Goal: Task Accomplishment & Management: Manage account settings

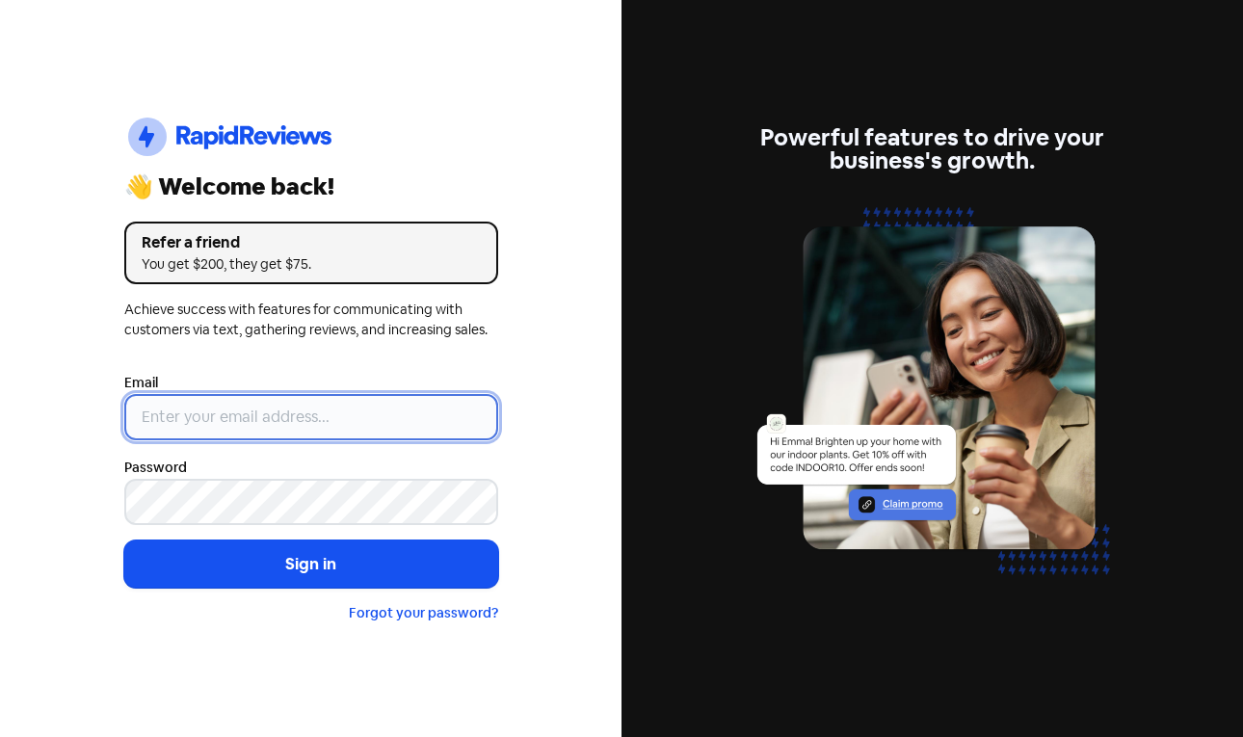
click at [392, 407] on input "email" at bounding box center [311, 417] width 374 height 46
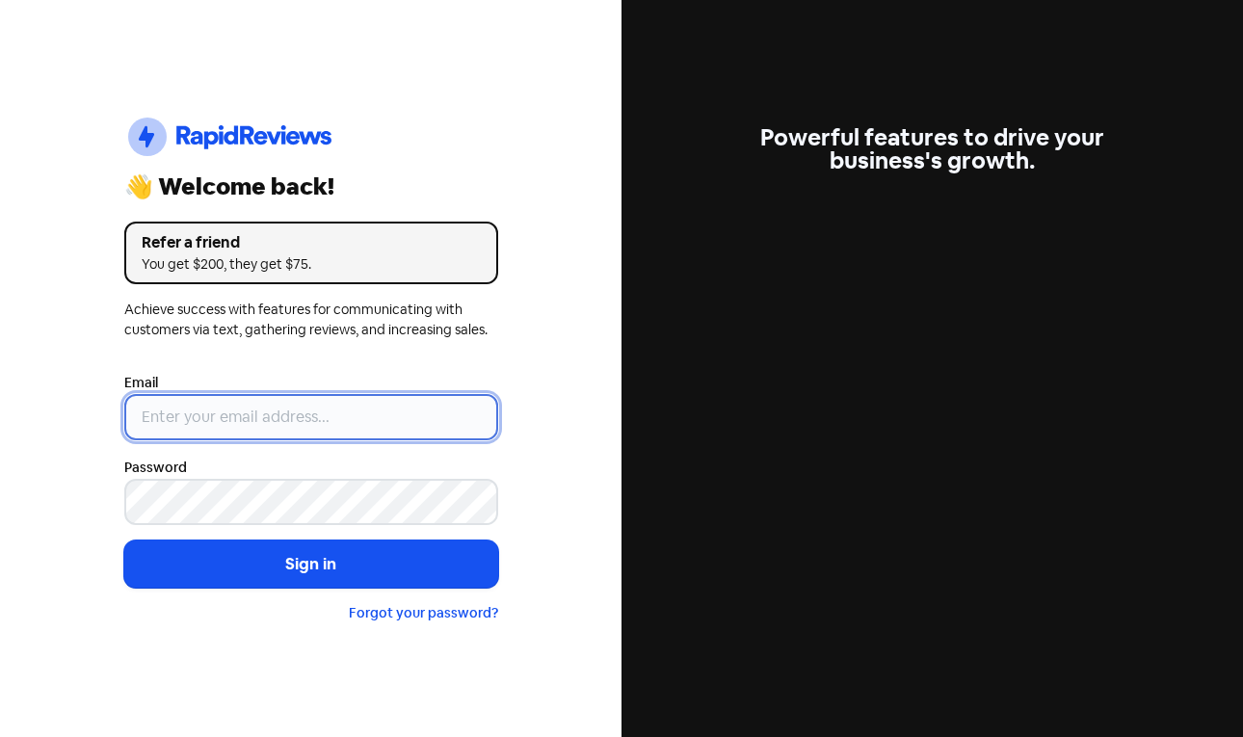
paste input "[PERSON_NAME][EMAIL_ADDRESS][DOMAIN_NAME]"
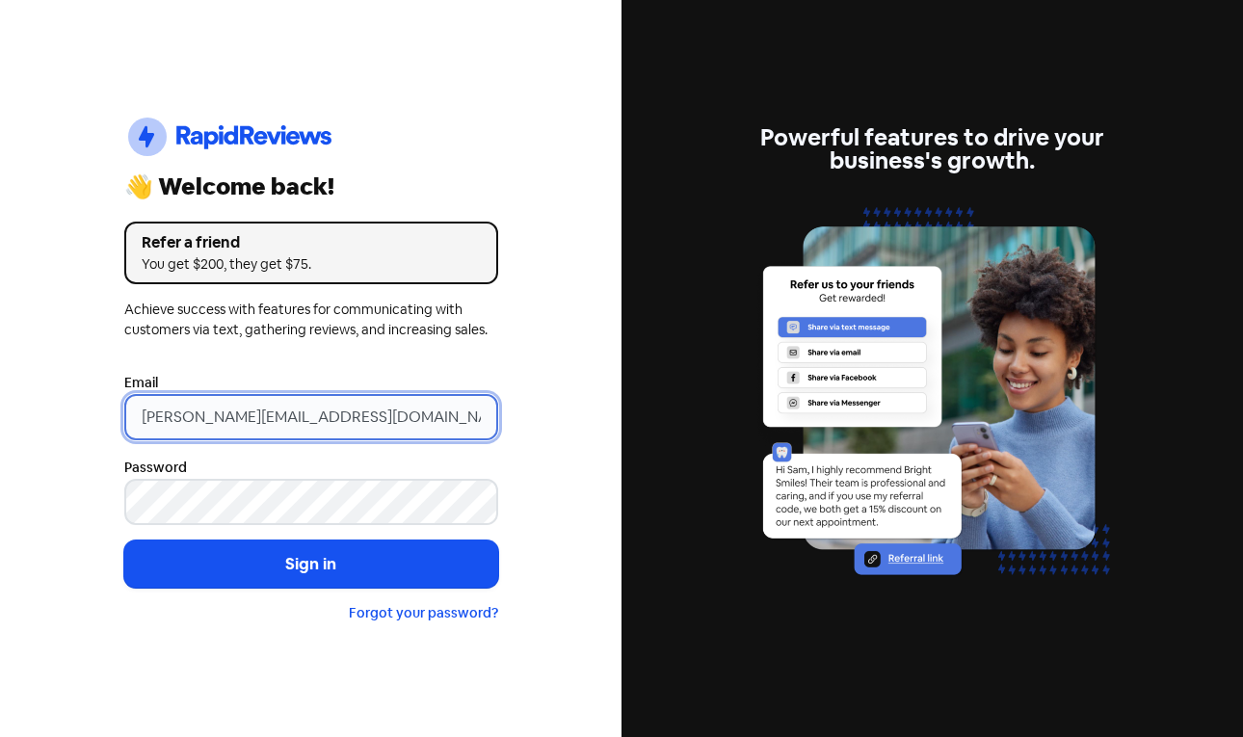
type input "[PERSON_NAME][EMAIL_ADDRESS][DOMAIN_NAME]"
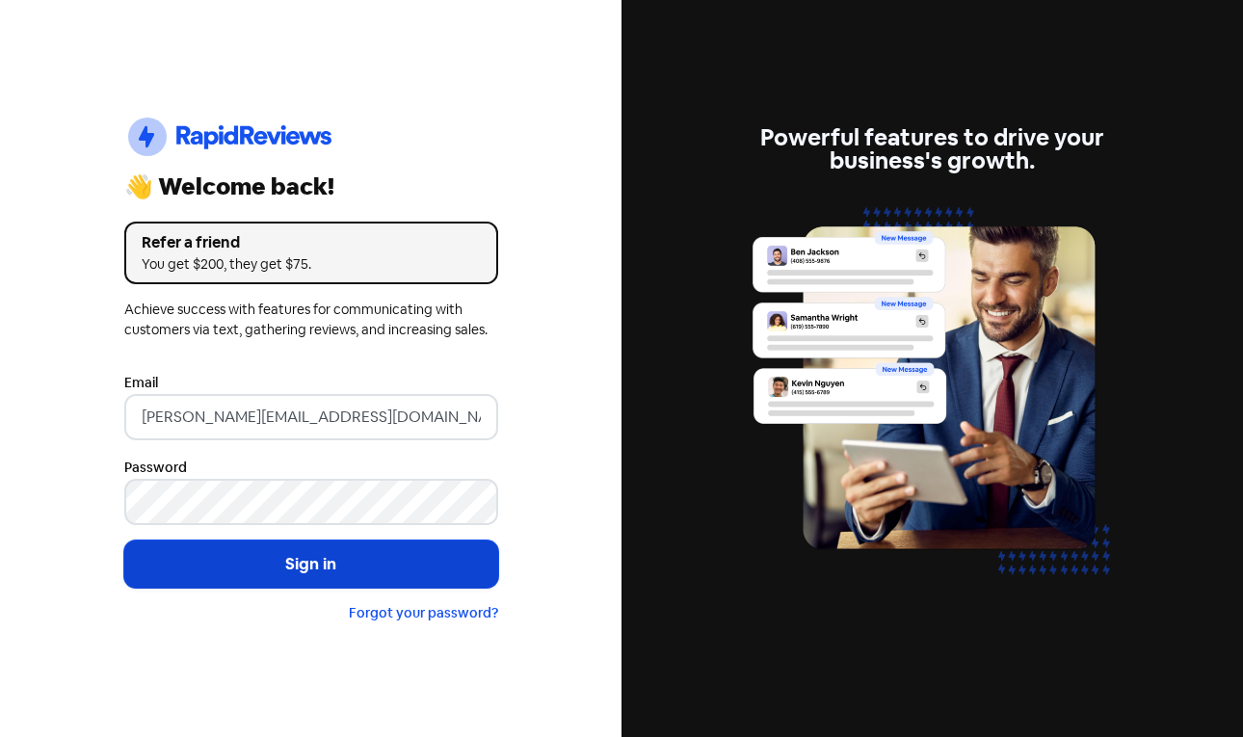
click at [299, 562] on button "Sign in" at bounding box center [311, 564] width 374 height 48
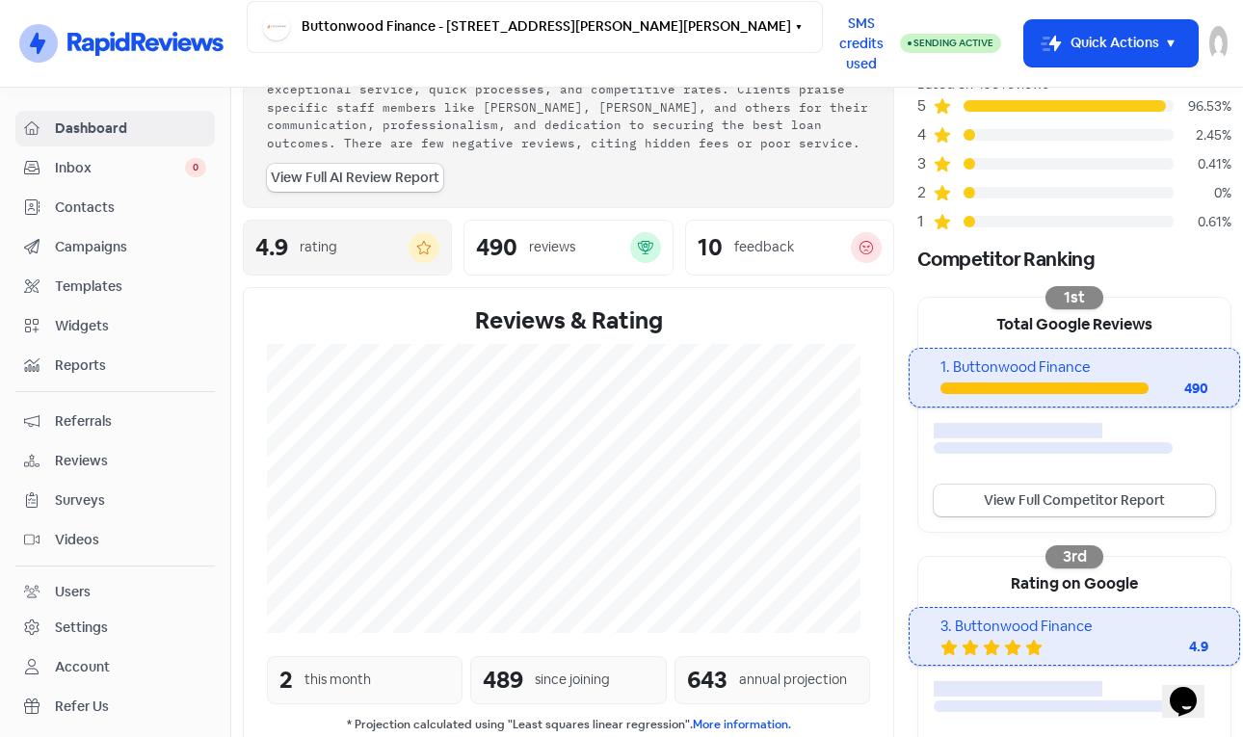
scroll to position [465, 0]
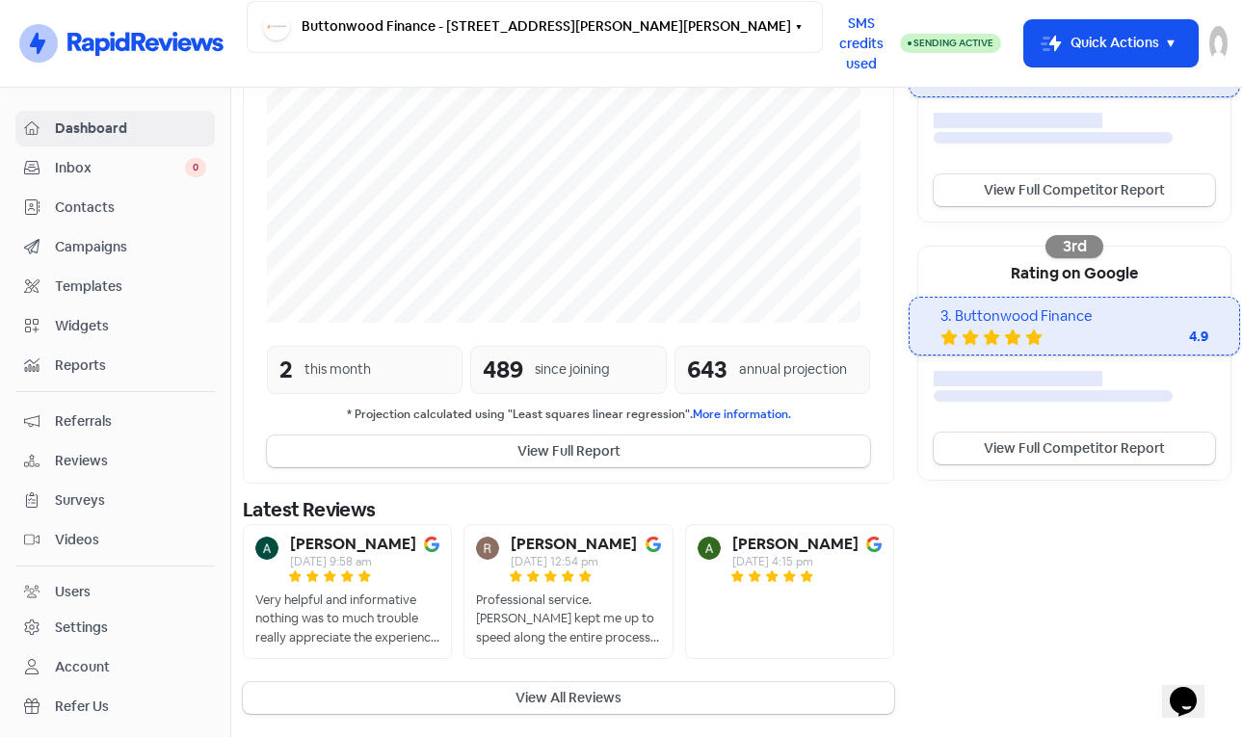
click at [144, 328] on span "Widgets" at bounding box center [130, 326] width 151 height 20
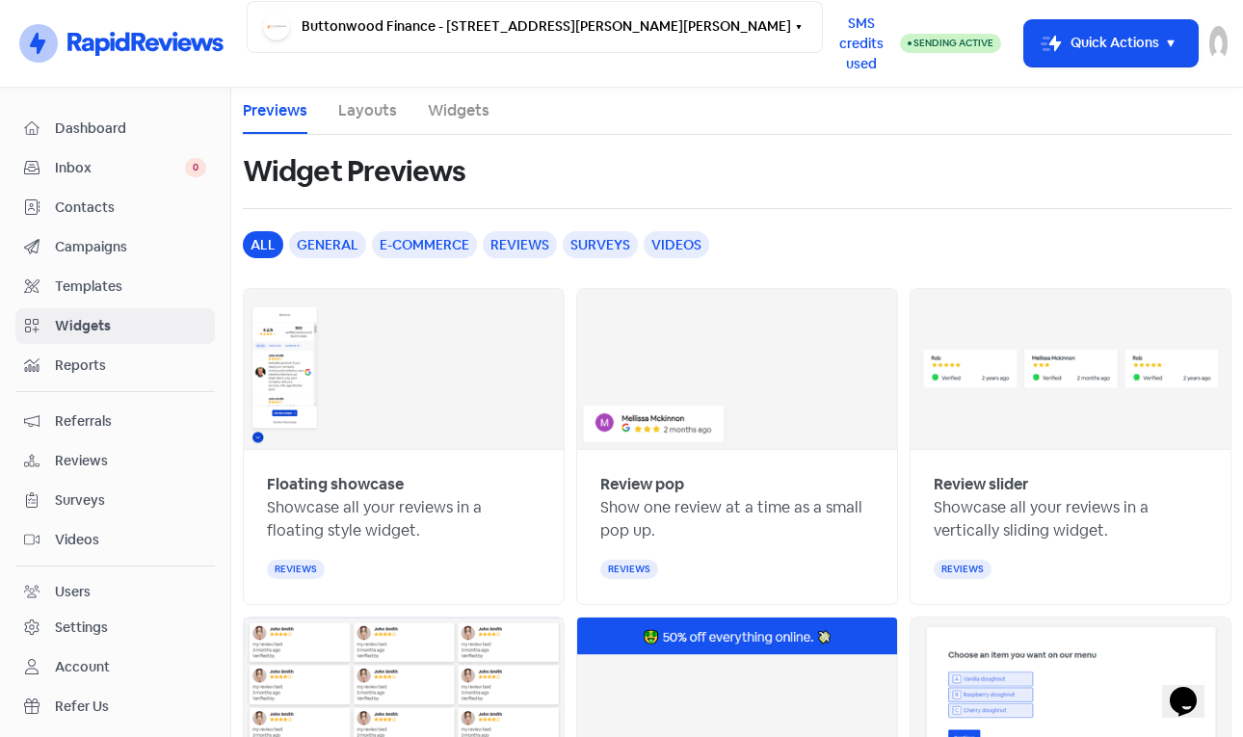
click at [368, 134] on ul "Previews Layouts Widgets" at bounding box center [737, 111] width 988 height 47
click at [368, 114] on link "Layouts" at bounding box center [367, 110] width 59 height 23
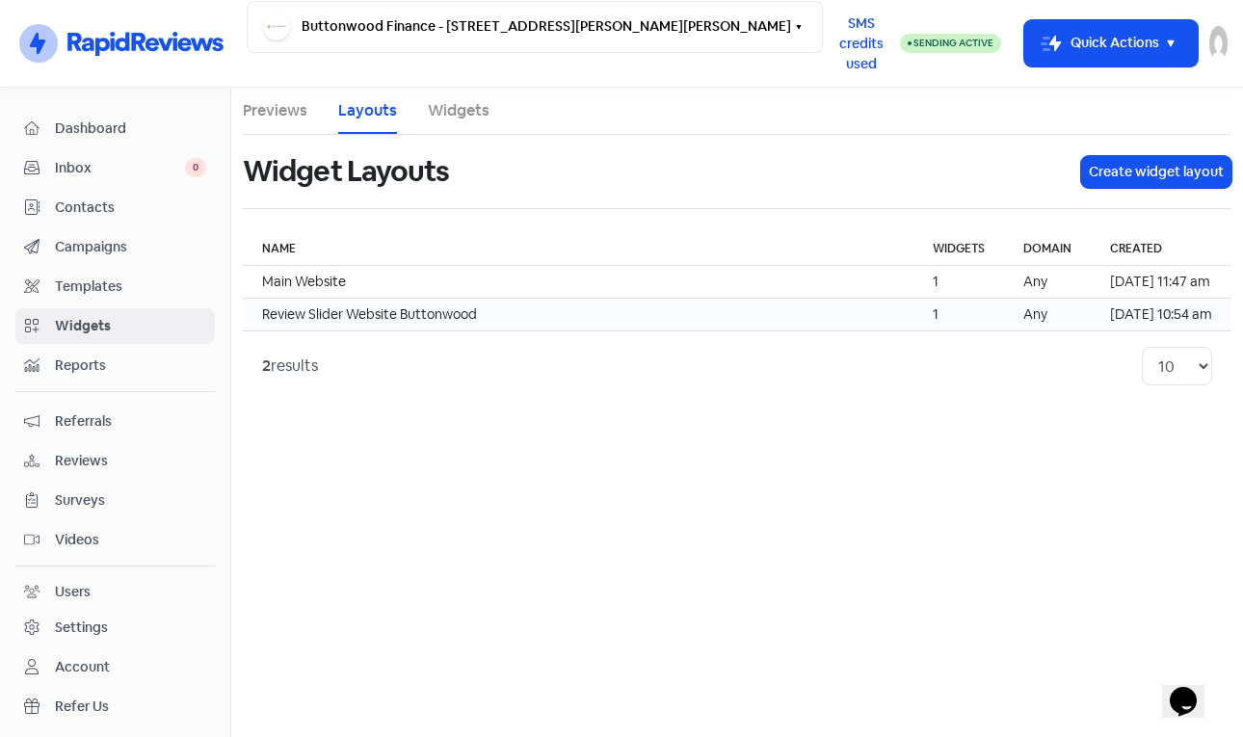
click at [850, 302] on td "Review Slider Website Buttonwood" at bounding box center [578, 315] width 670 height 33
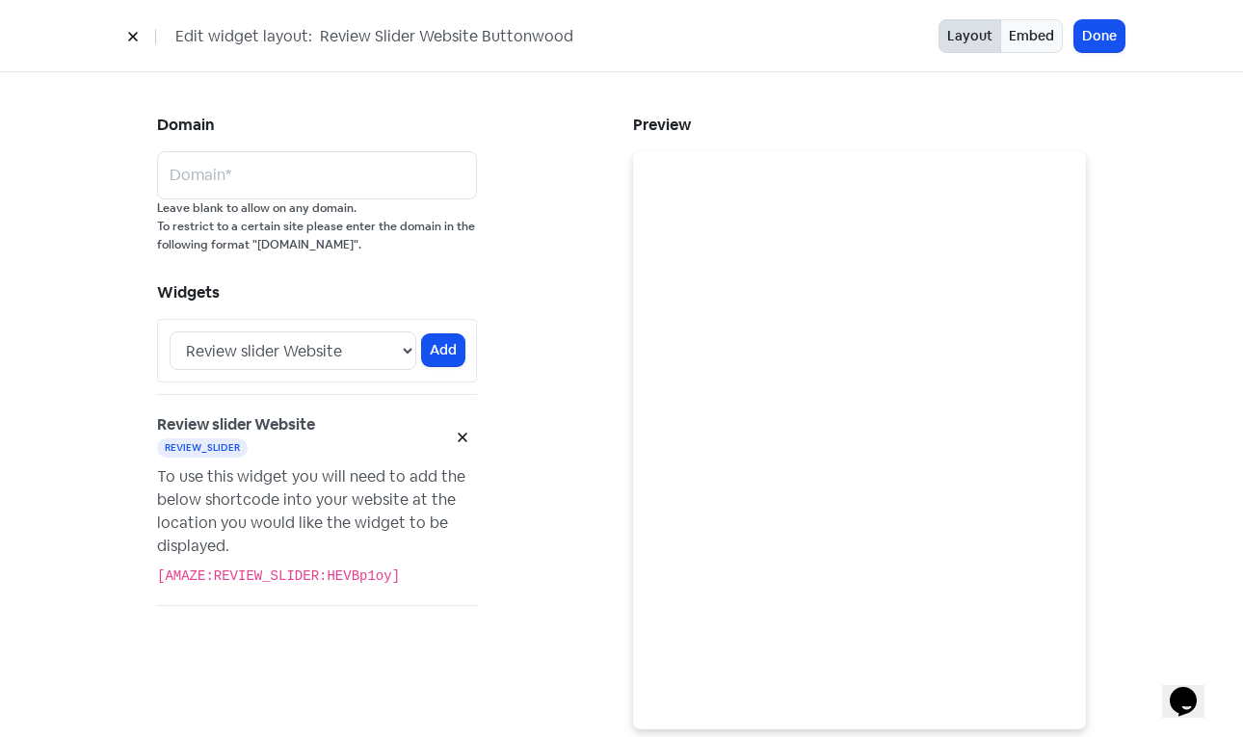
click at [261, 572] on code "[AMAZE:REVIEW_SLIDER:HEVBp1oy]" at bounding box center [278, 575] width 243 height 15
copy div "[AMAZE:REVIEW_SLIDER:HEVBp1oy]"
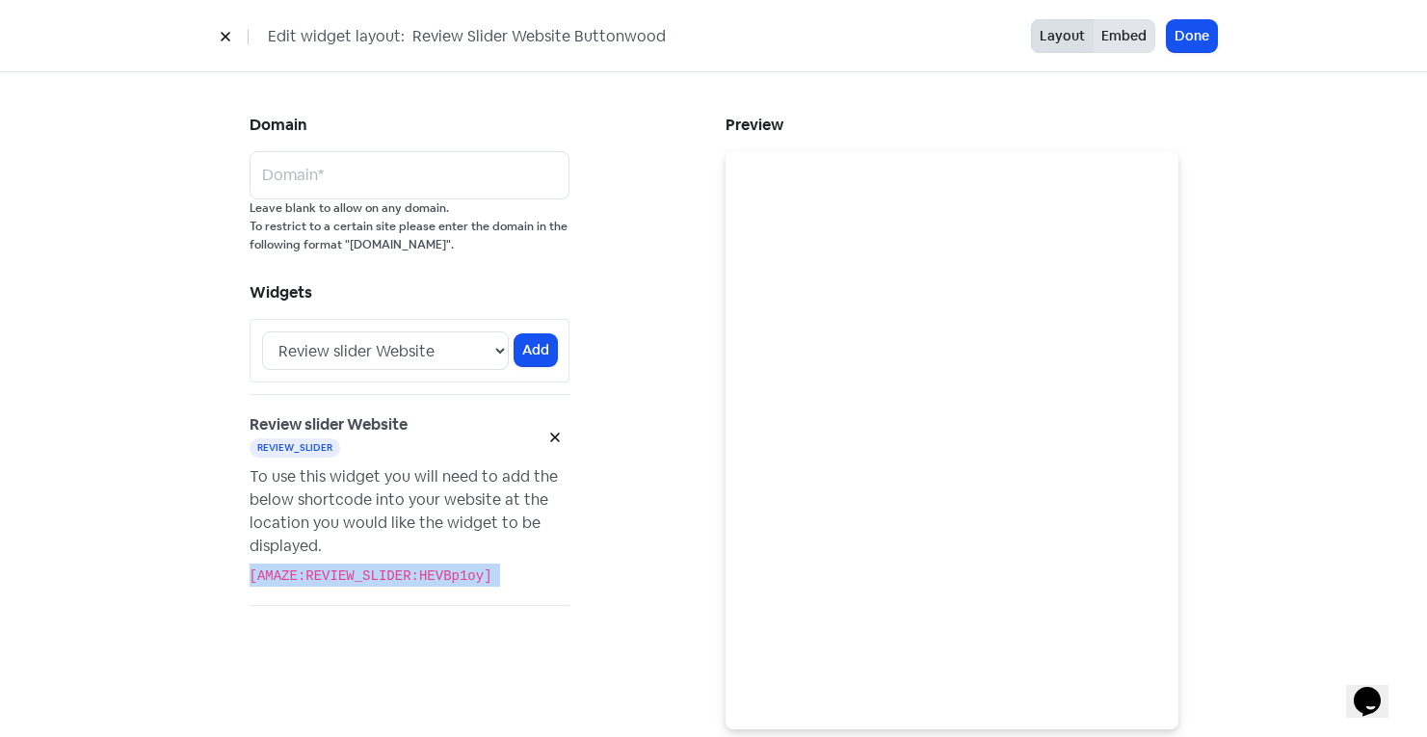
click at [1117, 41] on button "Embed" at bounding box center [1123, 36] width 63 height 34
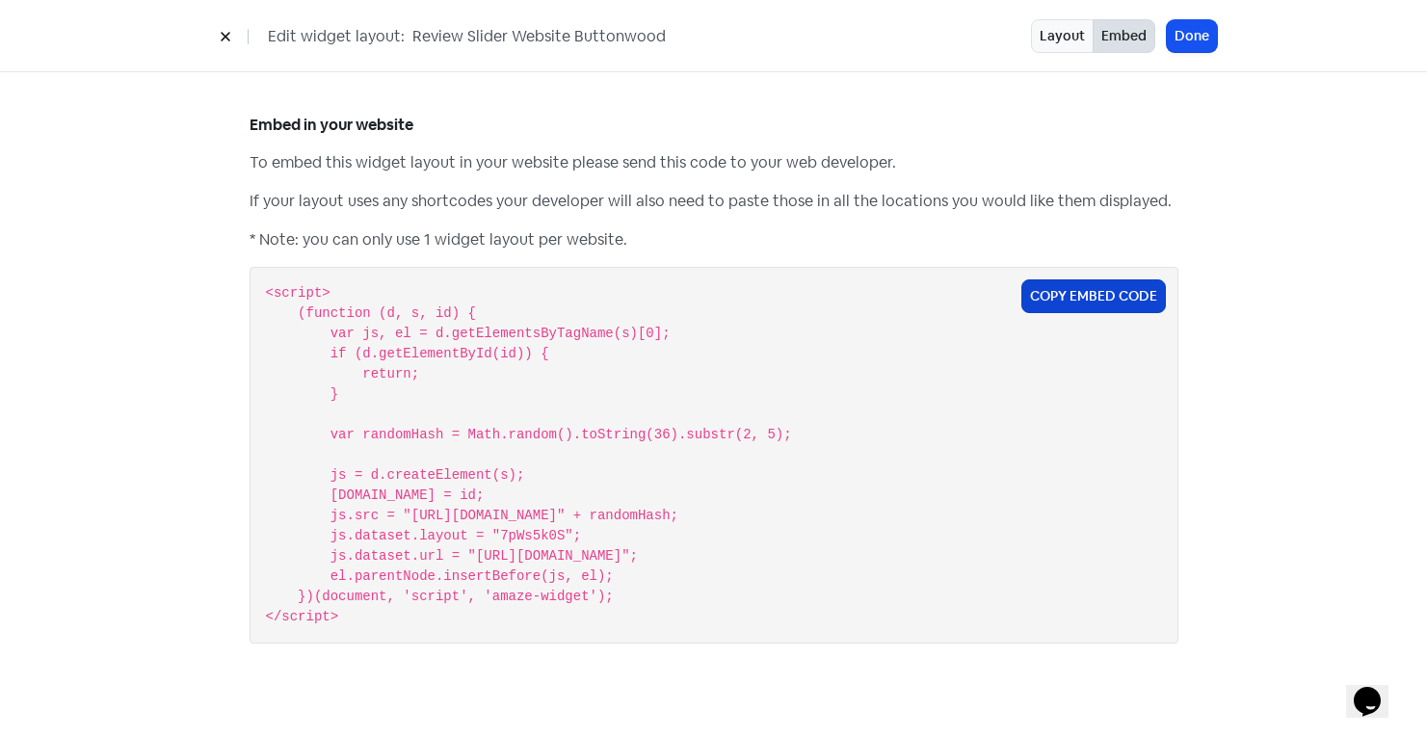
click at [1066, 298] on button "Copy Embed Code" at bounding box center [1093, 296] width 145 height 34
click at [1070, 32] on button "Layout" at bounding box center [1062, 36] width 63 height 34
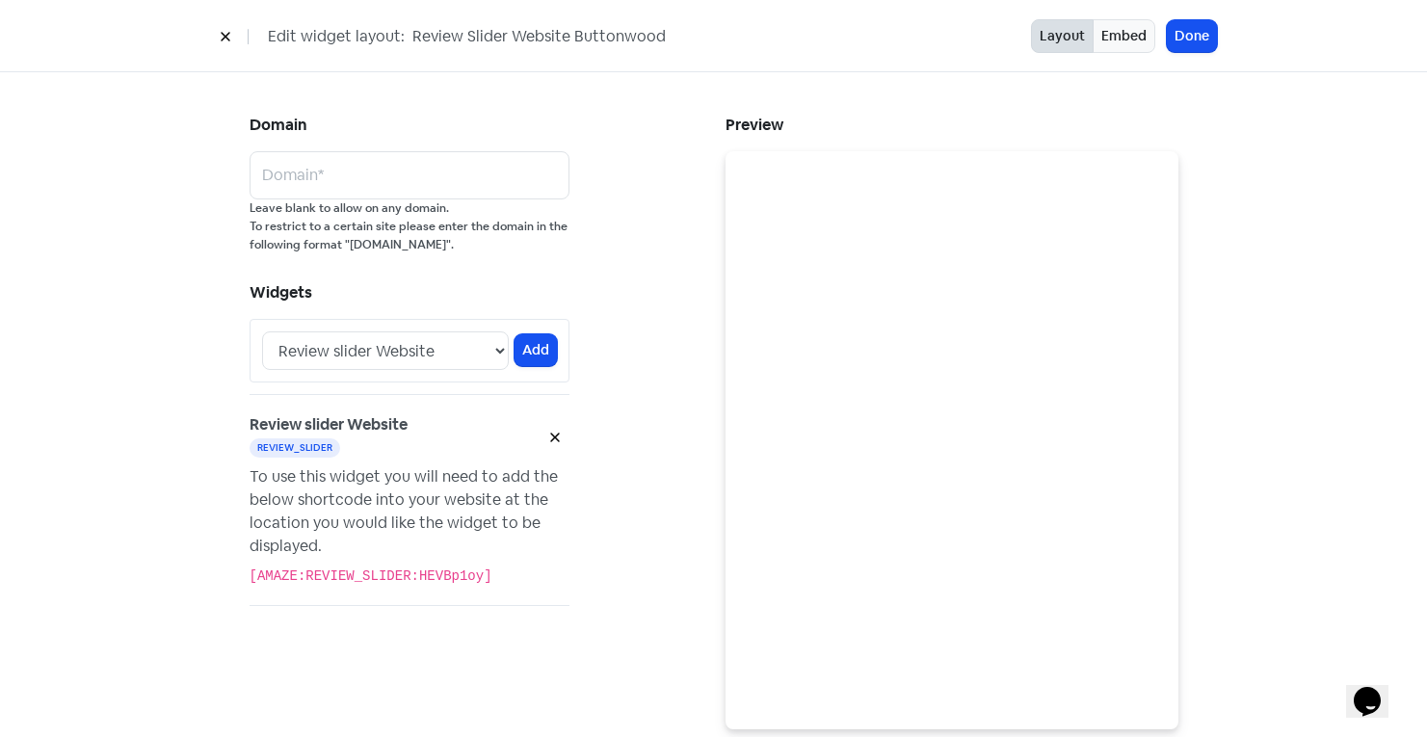
click at [1095, 17] on div "Edit widget layout: Review Slider Website Buttonwood Layout Embed Done" at bounding box center [713, 36] width 1427 height 72
click at [1110, 29] on button "Embed" at bounding box center [1123, 36] width 63 height 34
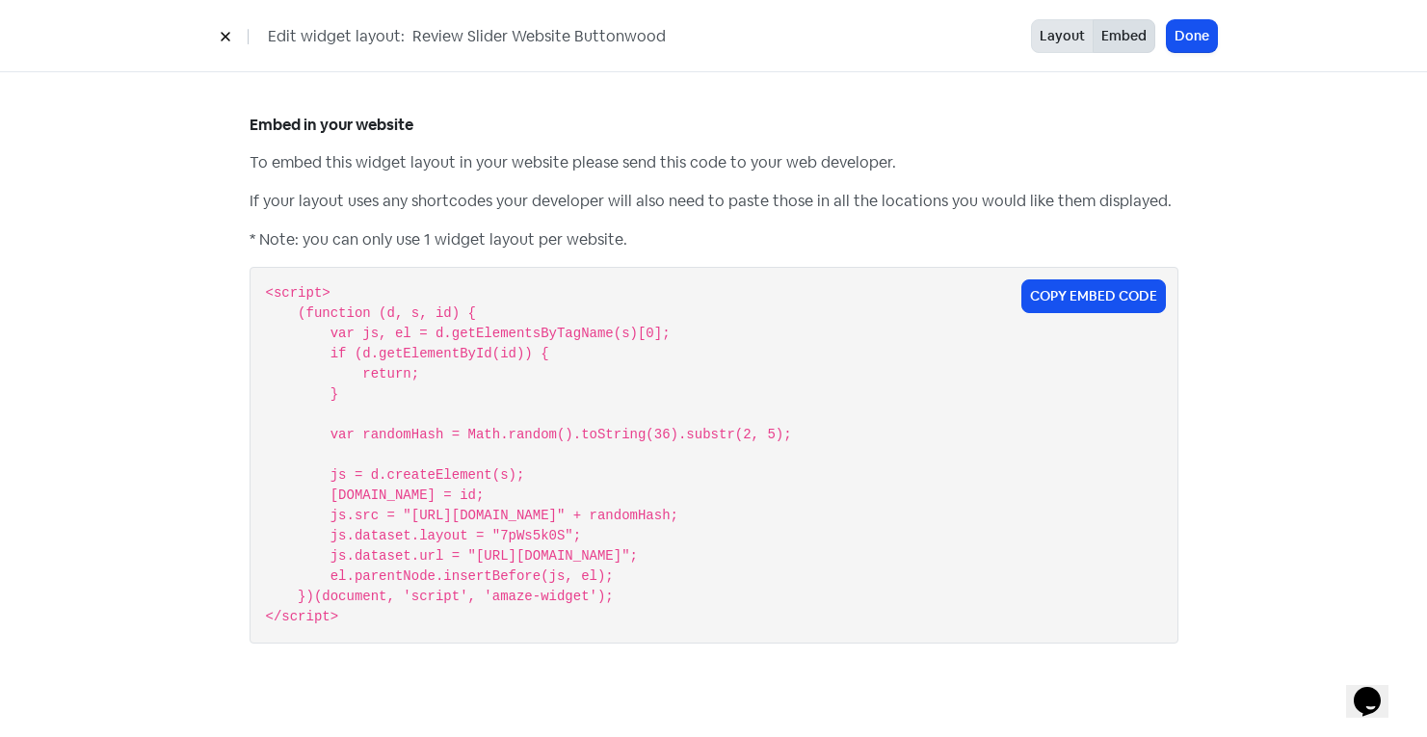
click at [1067, 39] on button "Layout" at bounding box center [1062, 36] width 63 height 34
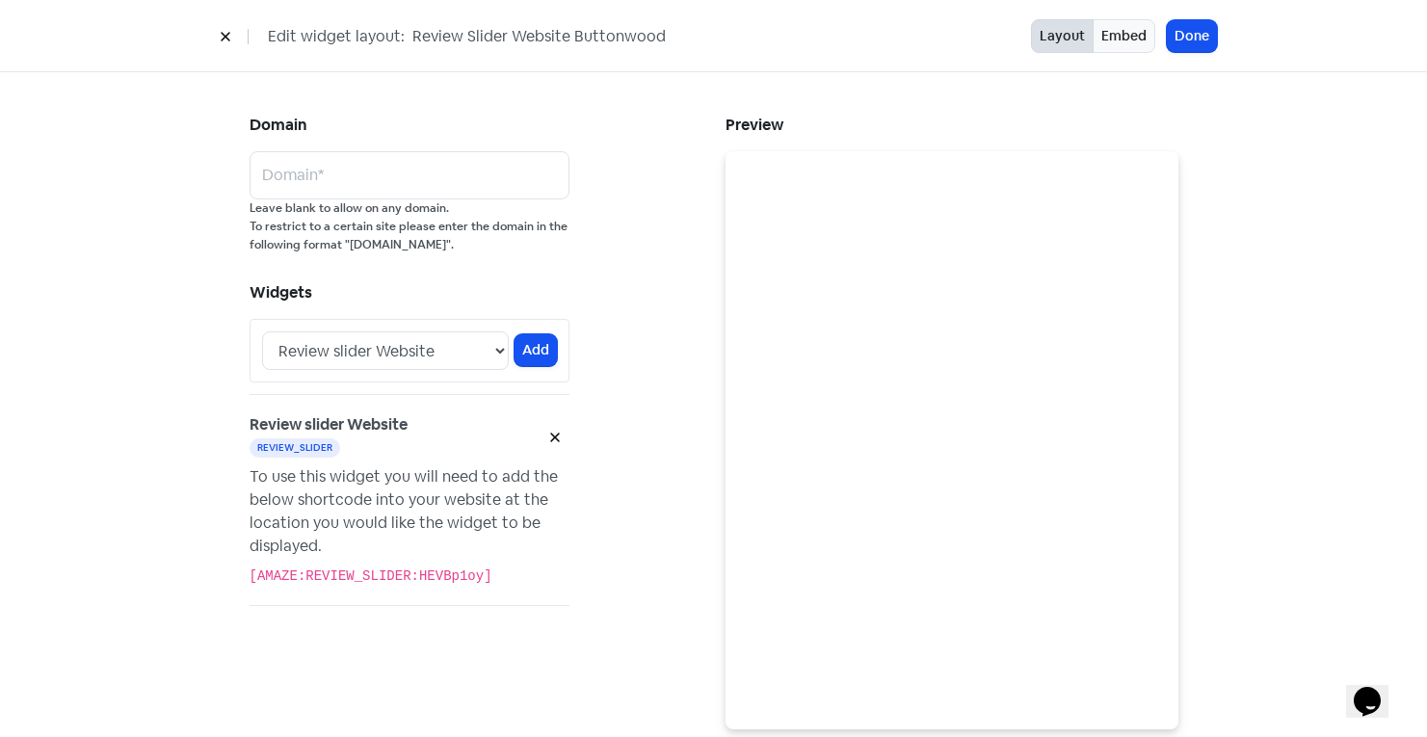
click at [221, 27] on button at bounding box center [225, 36] width 29 height 34
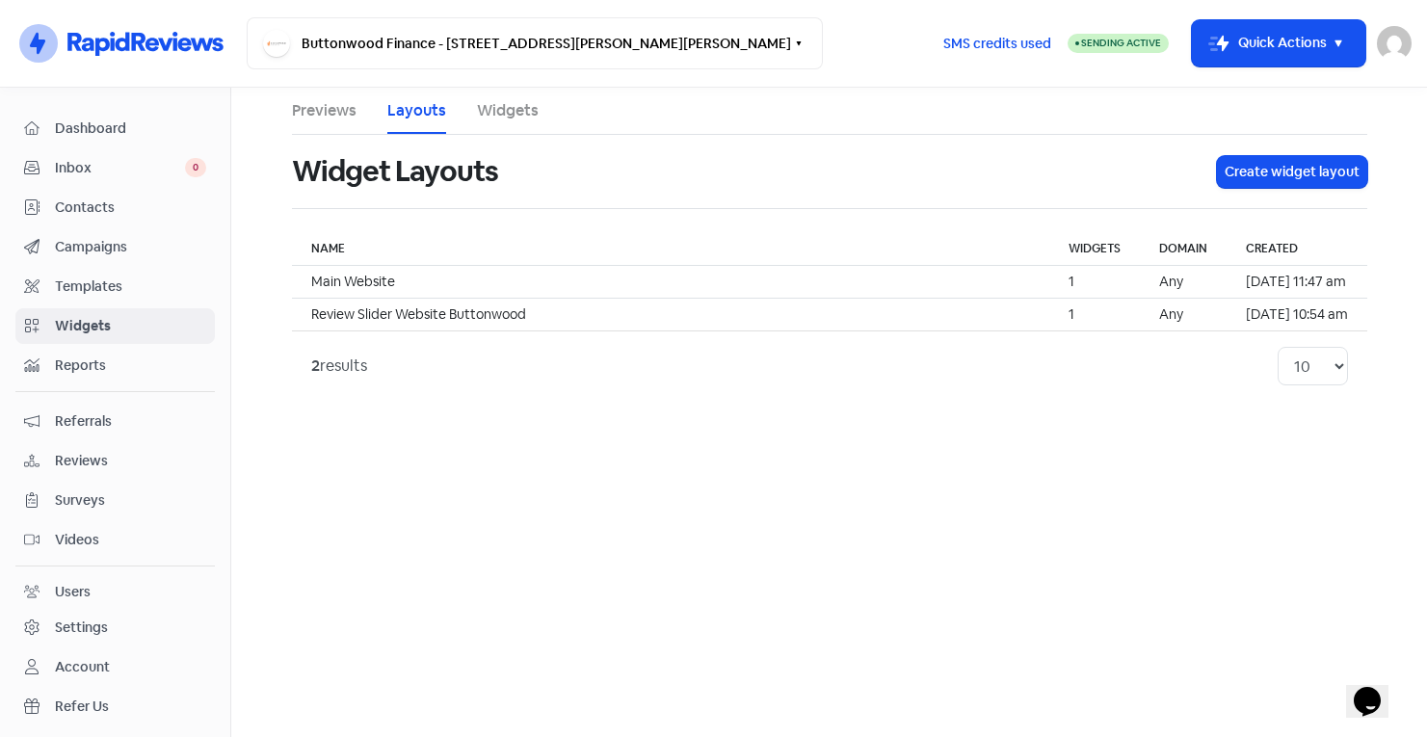
click at [503, 124] on li "Widgets" at bounding box center [508, 111] width 62 height 46
click at [508, 99] on link "Widgets" at bounding box center [508, 110] width 62 height 23
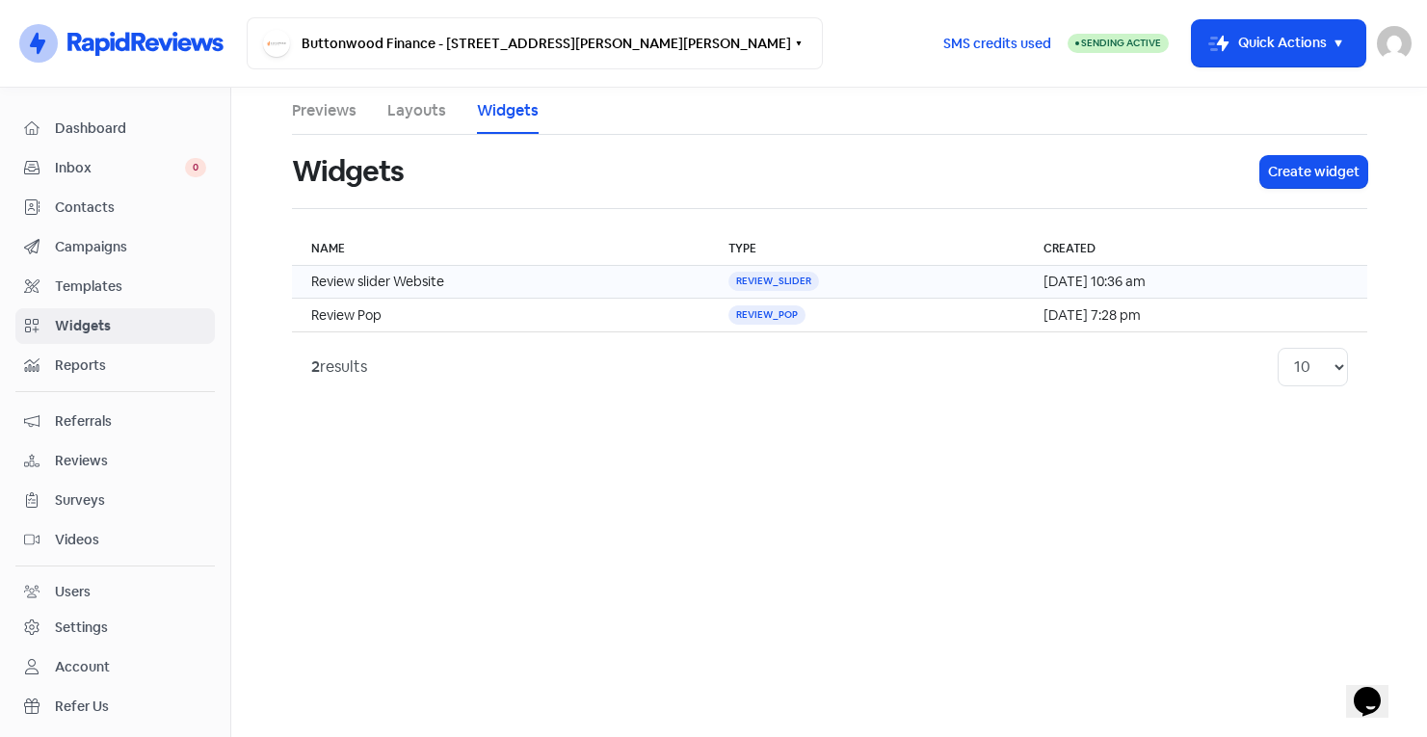
click at [399, 281] on td "Review slider Website" at bounding box center [501, 282] width 418 height 33
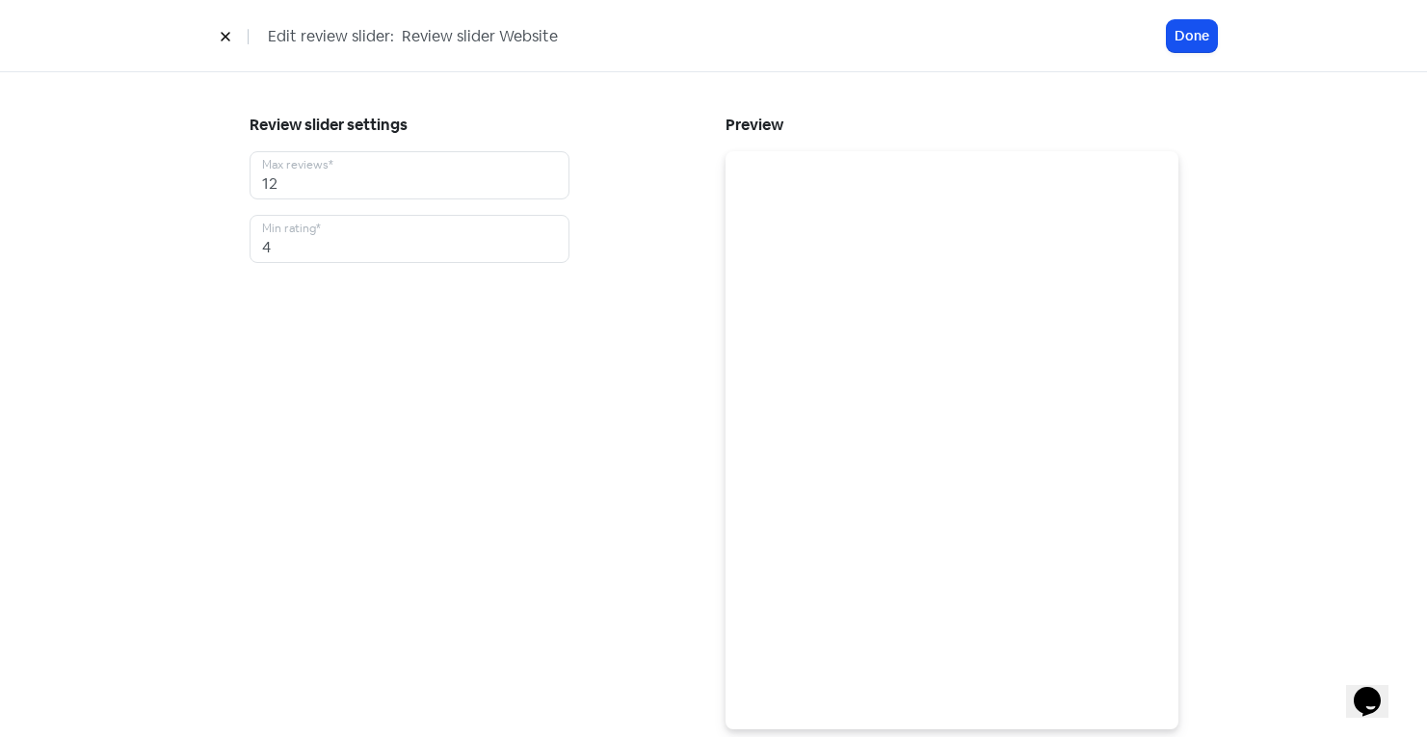
click at [1192, 53] on div "Edit review slider: Review slider Website Done" at bounding box center [713, 36] width 1427 height 72
click at [1195, 39] on button "Done" at bounding box center [1192, 36] width 50 height 32
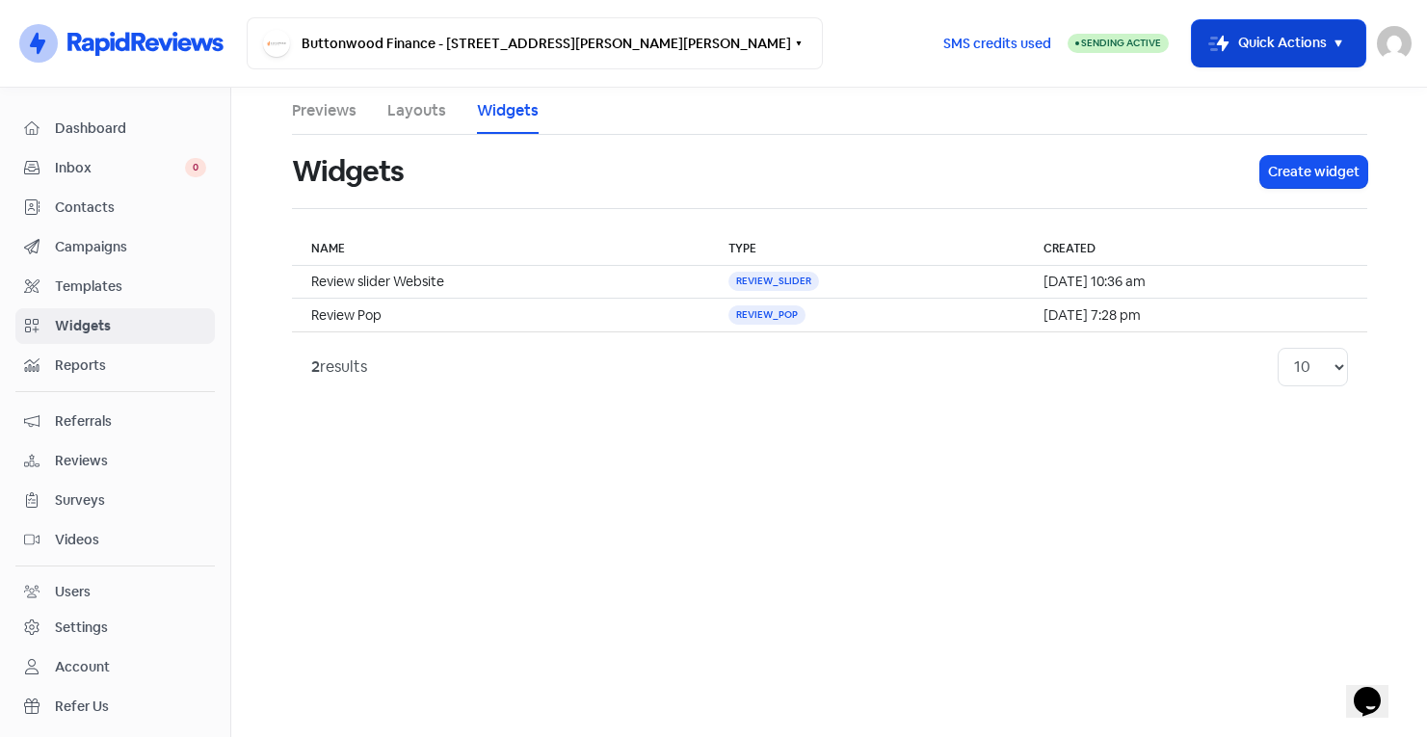
click at [1242, 43] on button "Icon For Thunder-move Quick Actions" at bounding box center [1278, 43] width 173 height 46
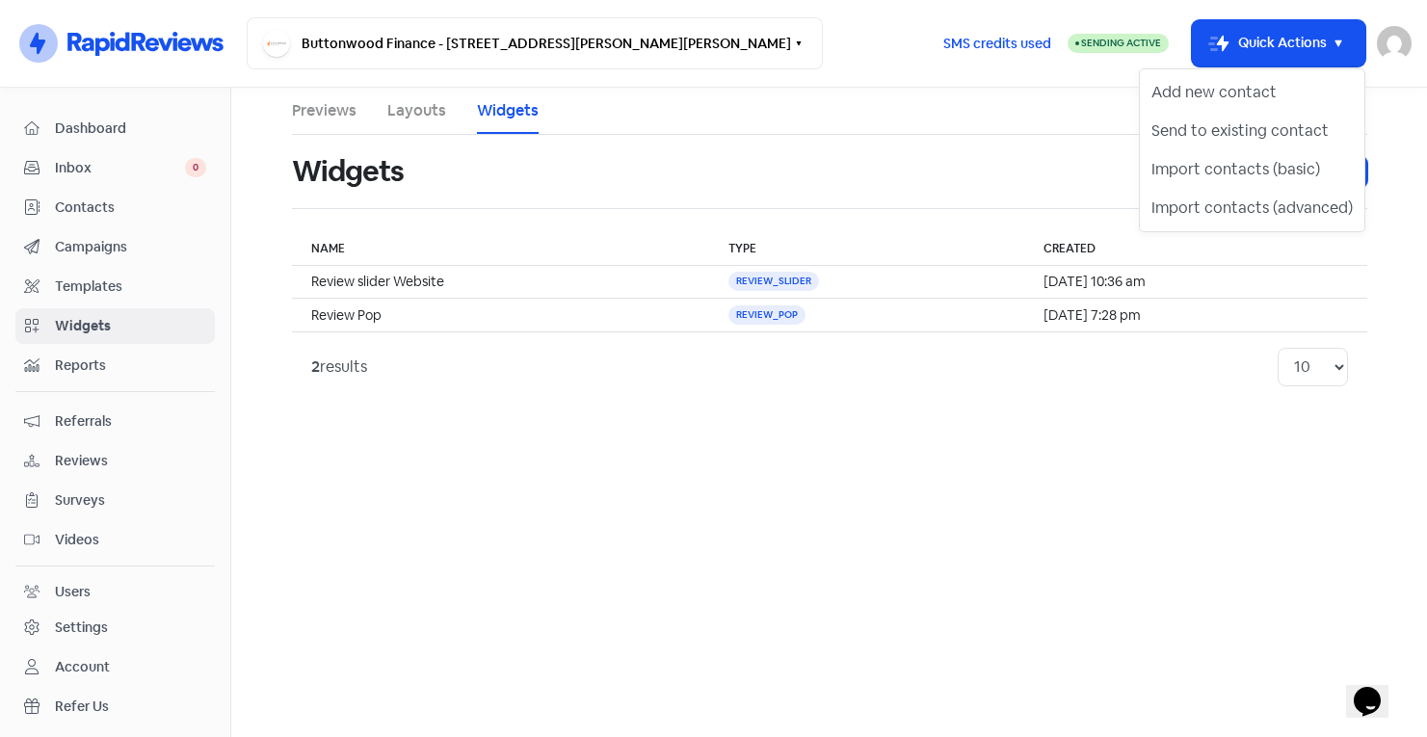
click at [983, 465] on main "Previews Layouts Widgets Widgets Create widget Name Type Created Review slider …" at bounding box center [829, 412] width 1196 height 649
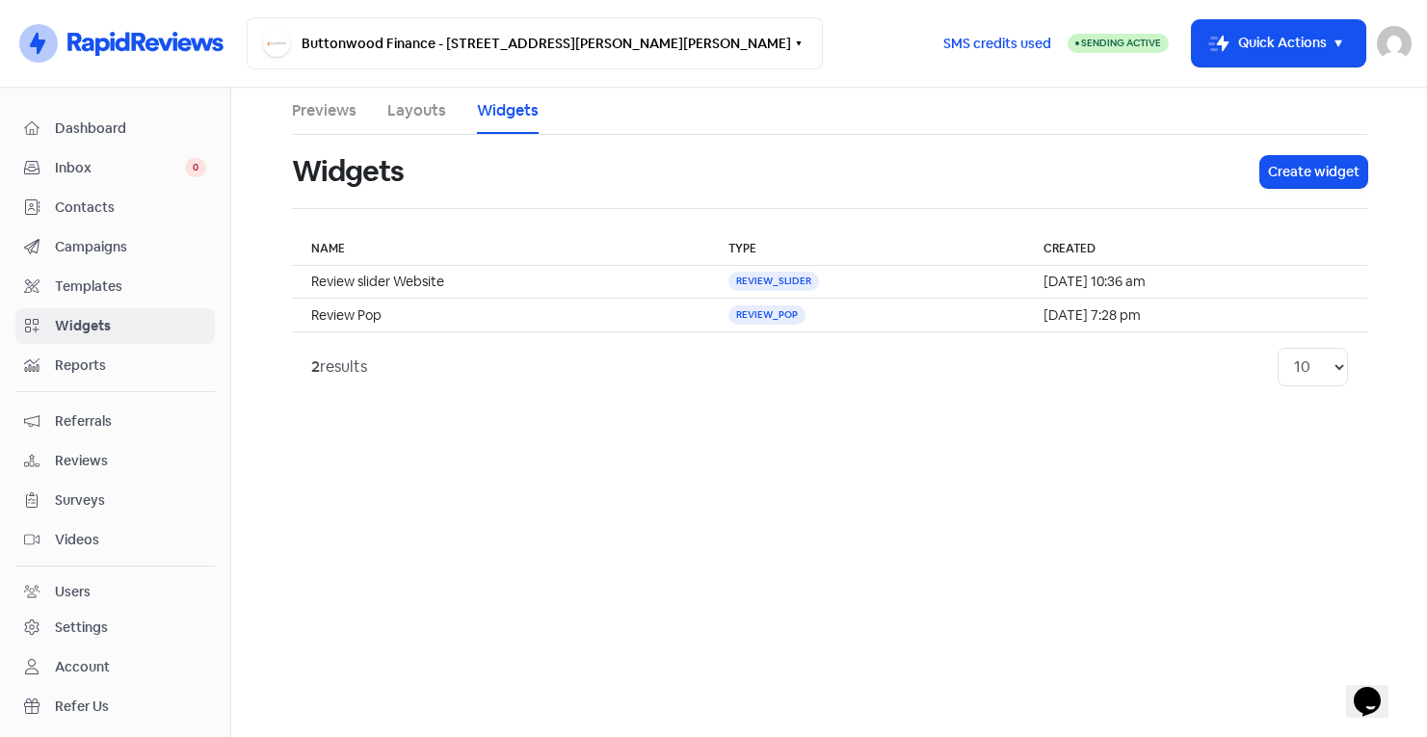
click at [419, 120] on link "Layouts" at bounding box center [416, 110] width 59 height 23
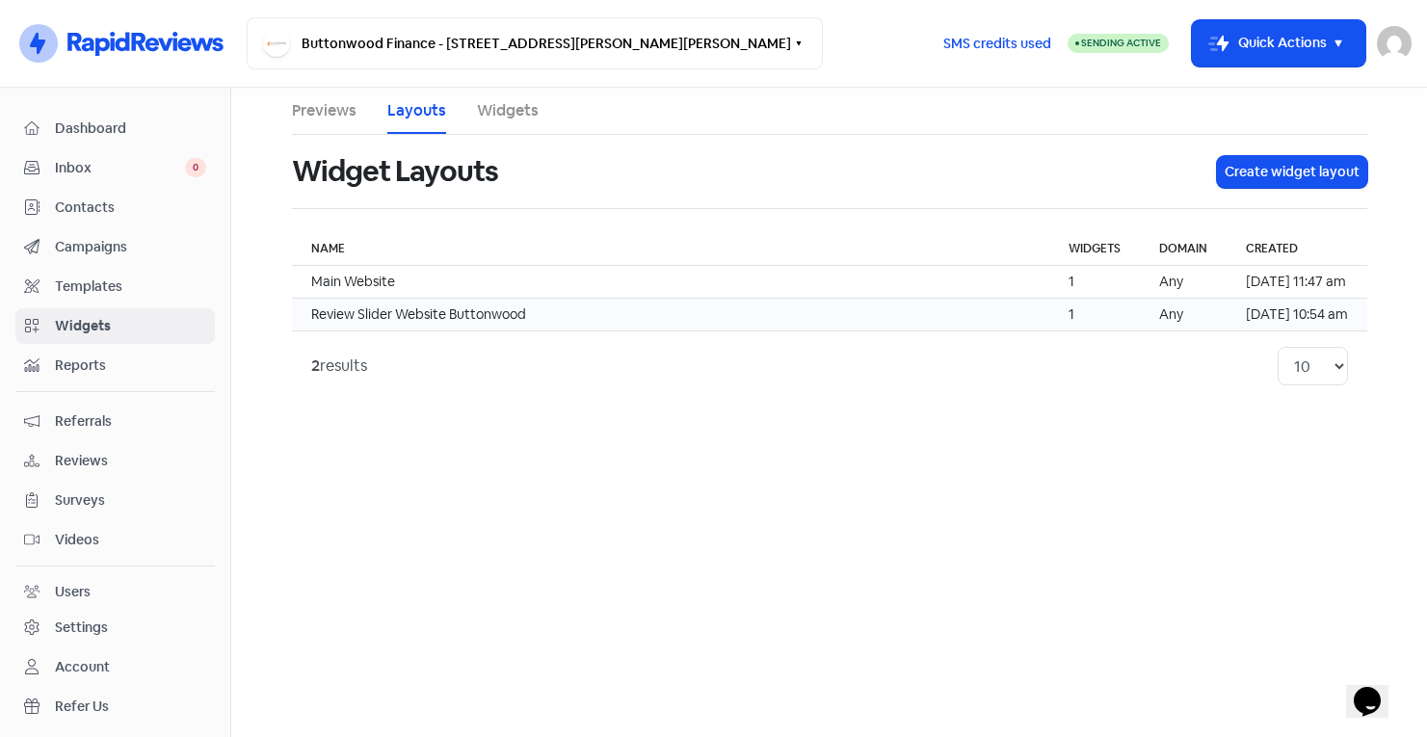
click at [441, 306] on td "Review Slider Website Buttonwood" at bounding box center [670, 315] width 757 height 33
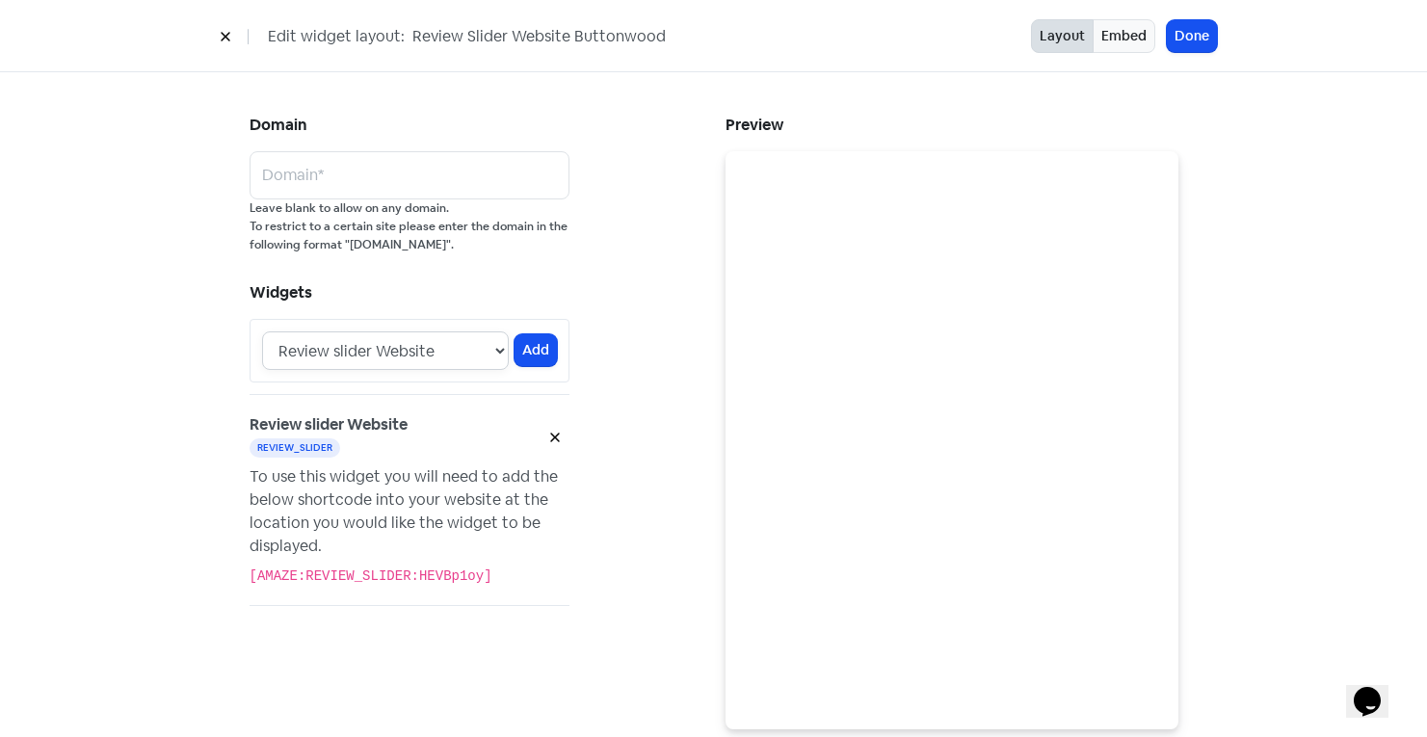
click at [467, 353] on select "Review slider Website Review Pop" at bounding box center [385, 350] width 247 height 39
click at [540, 434] on button at bounding box center [554, 437] width 29 height 34
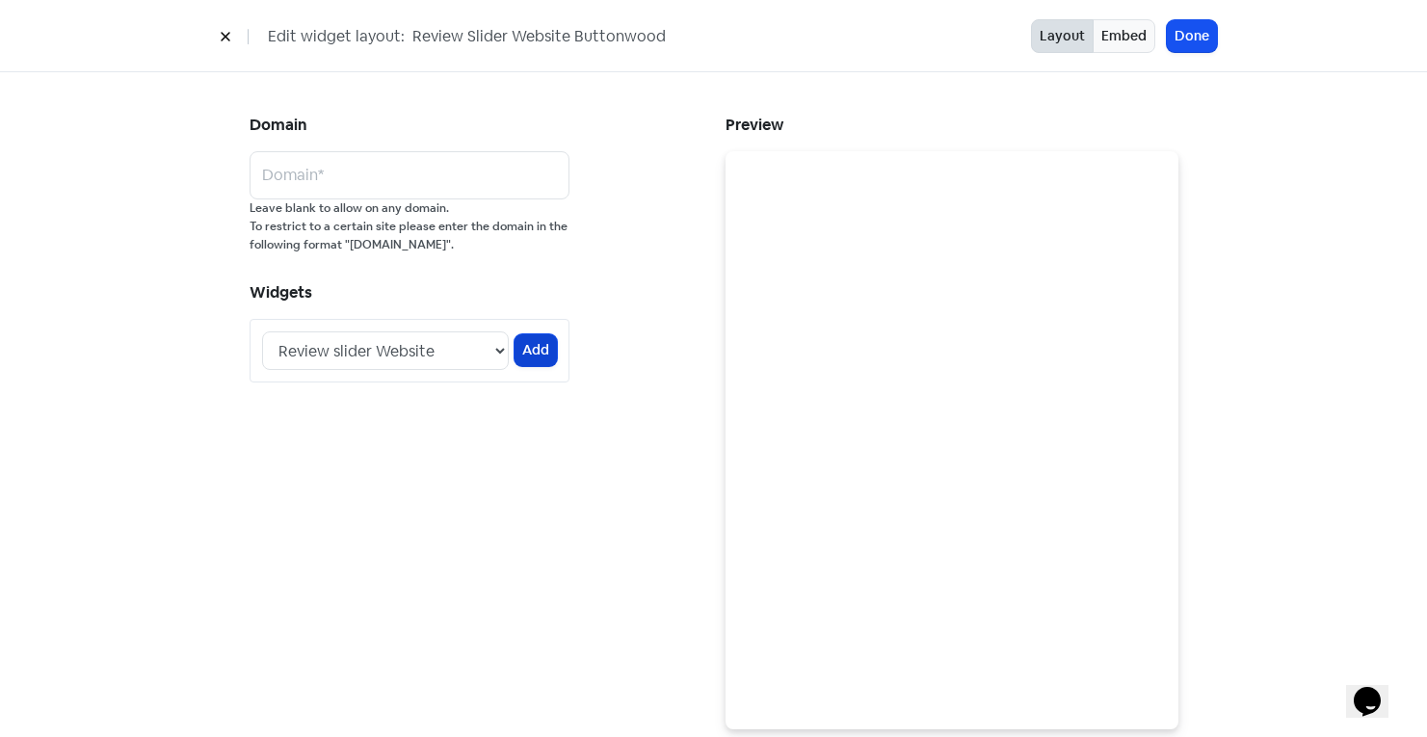
click at [537, 353] on button "Add" at bounding box center [535, 350] width 42 height 32
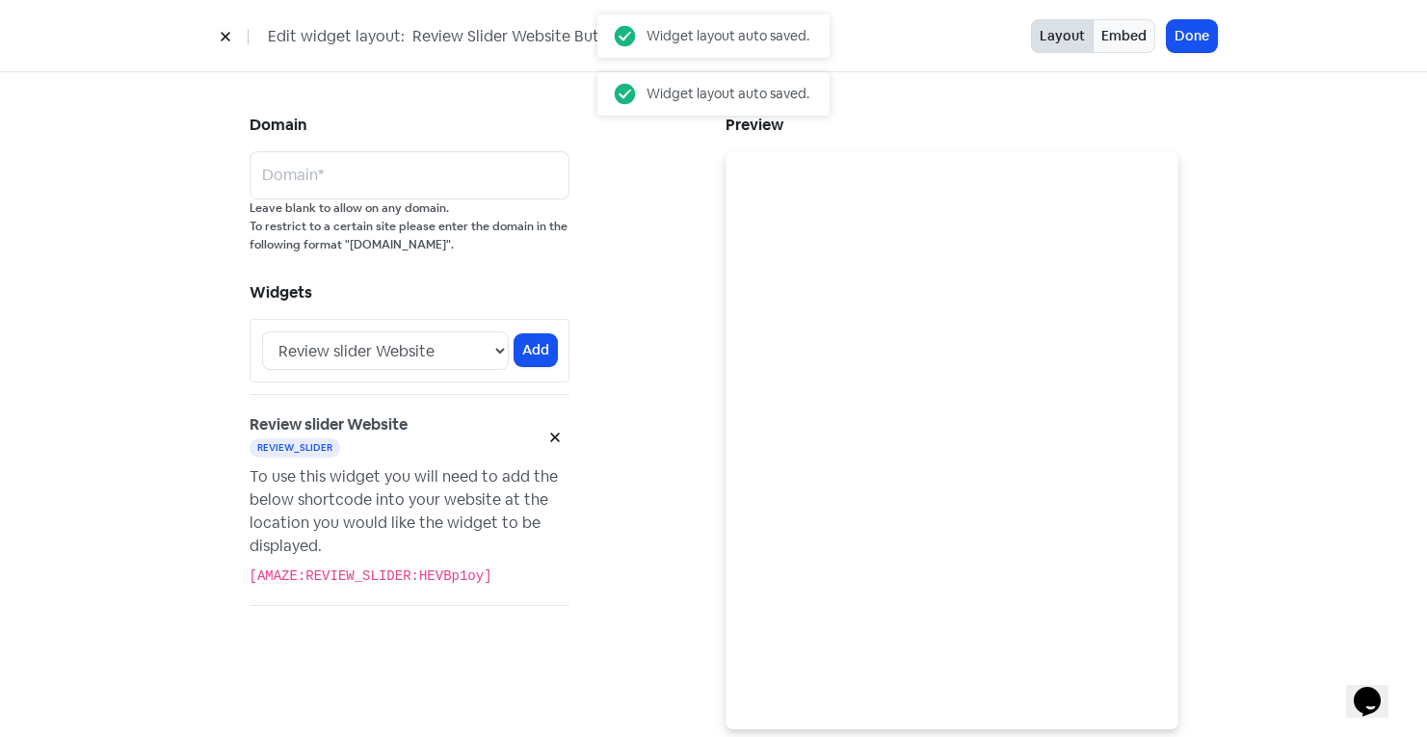
click at [382, 568] on code "[AMAZE:REVIEW_SLIDER:HEVBp1oy]" at bounding box center [371, 575] width 243 height 15
copy div "[AMAZE:REVIEW_SLIDER:HEVBp1oy]"
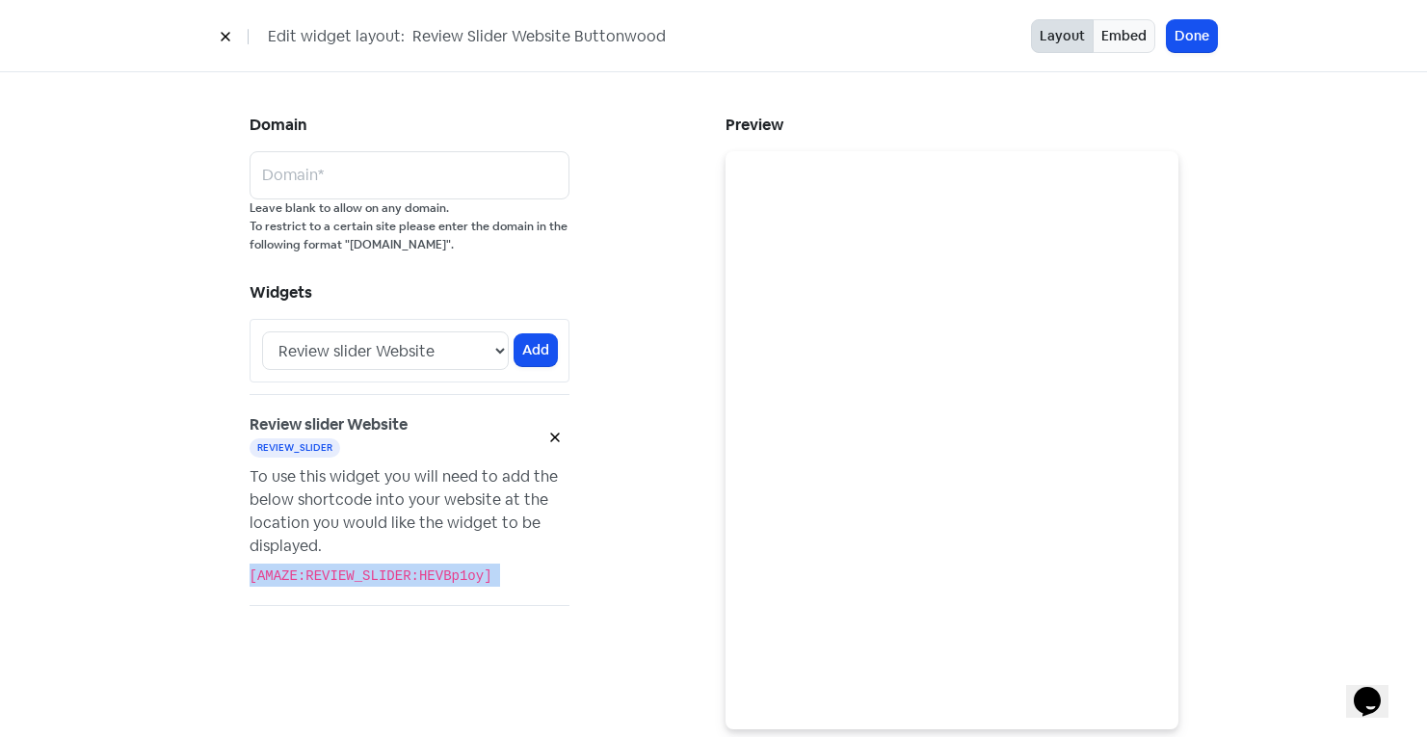
copy div "[AMAZE:REVIEW_SLIDER:HEVBp1oy]"
click at [1058, 43] on button "Layout" at bounding box center [1062, 36] width 63 height 34
click at [1117, 33] on button "Embed" at bounding box center [1123, 36] width 63 height 34
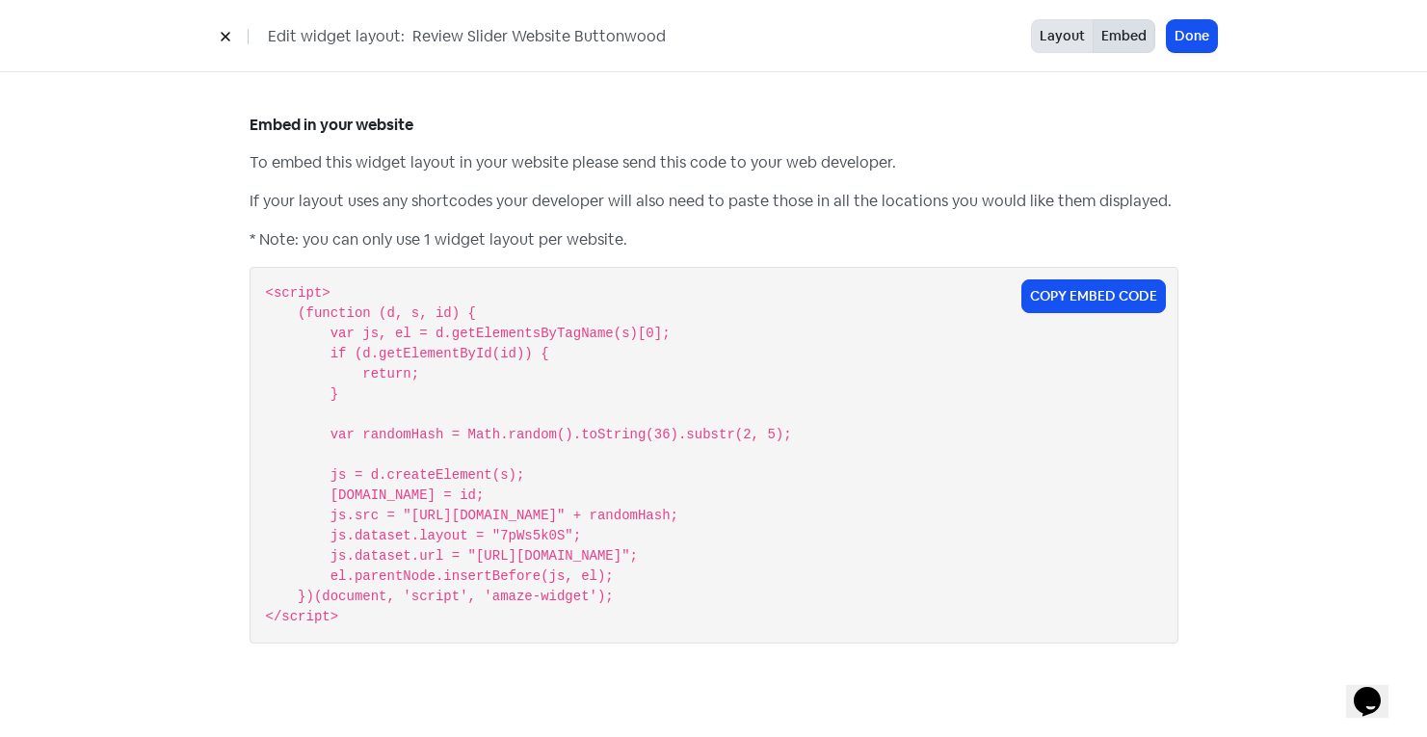
click at [1041, 30] on button "Layout" at bounding box center [1062, 36] width 63 height 34
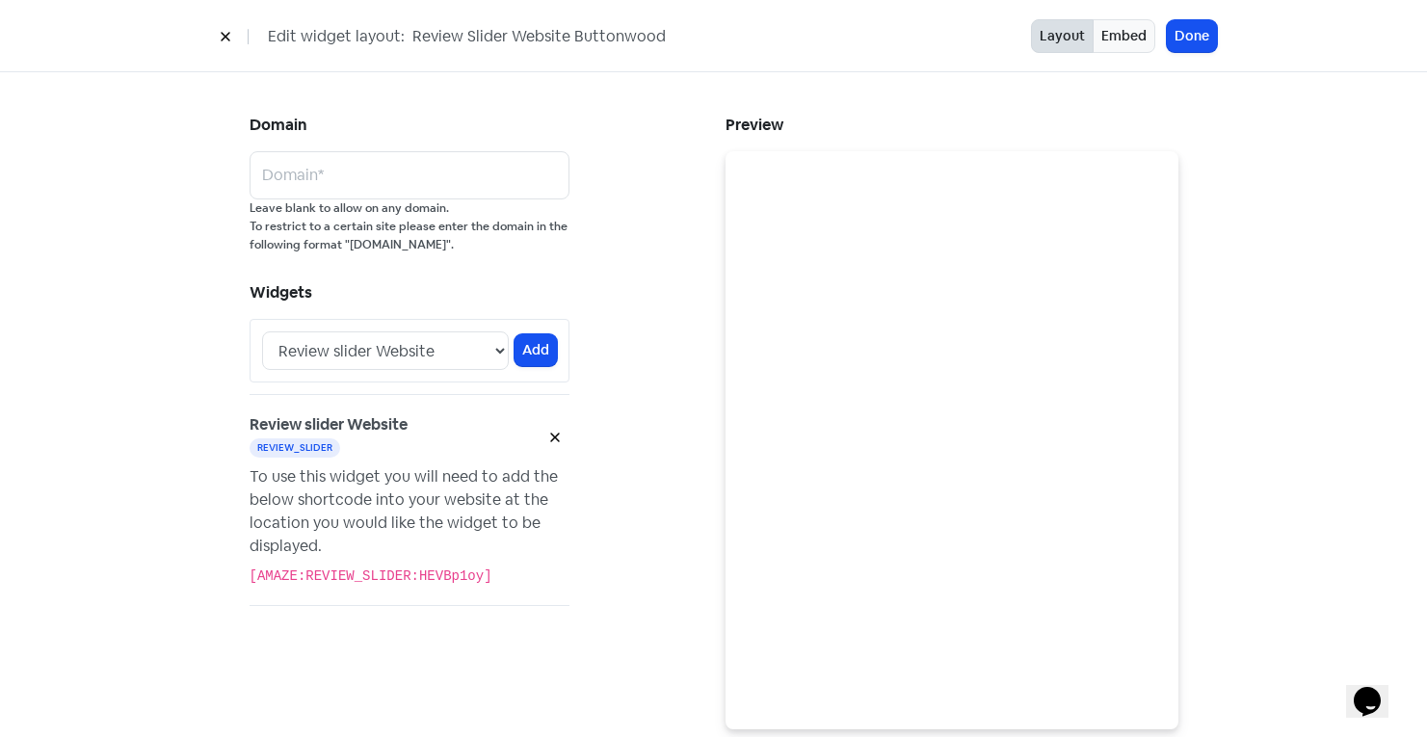
click at [223, 32] on icon at bounding box center [226, 37] width 12 height 12
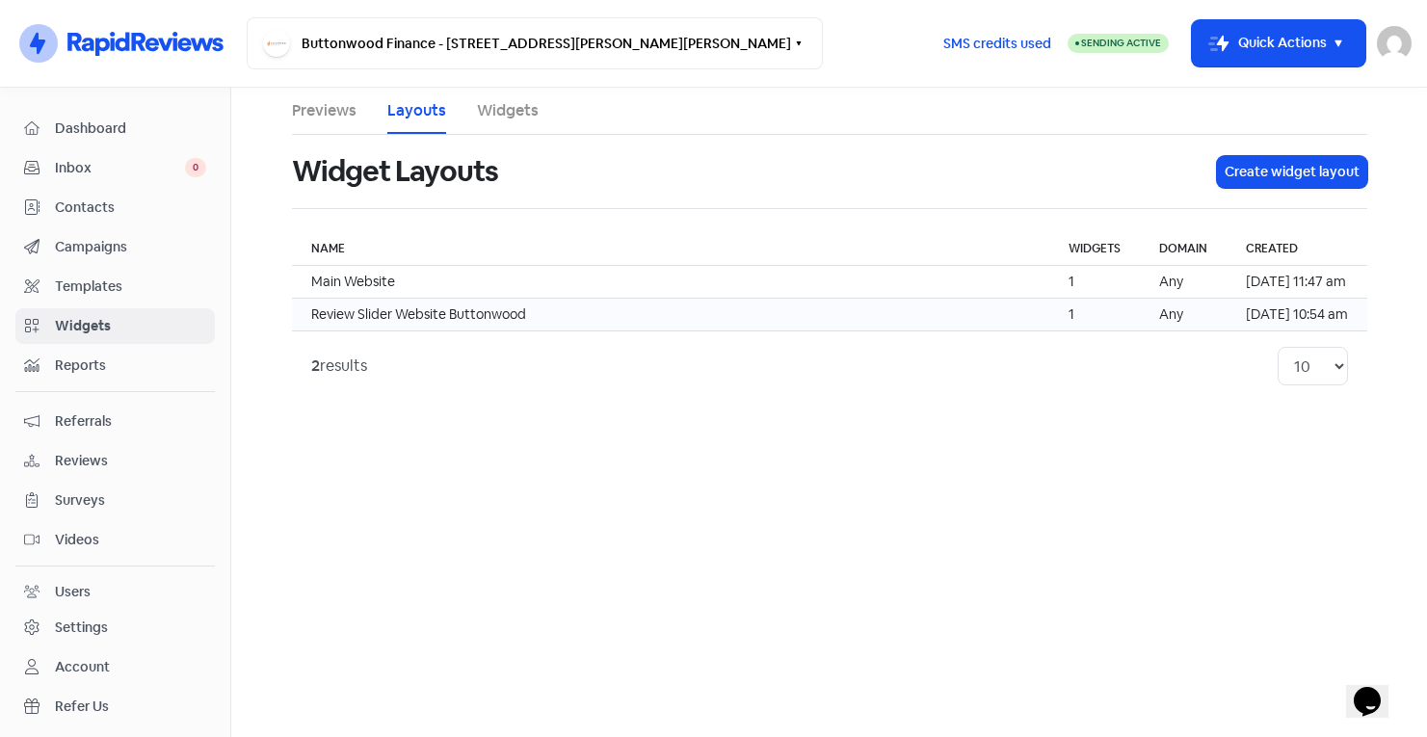
click at [532, 309] on td "Review Slider Website Buttonwood" at bounding box center [670, 315] width 757 height 33
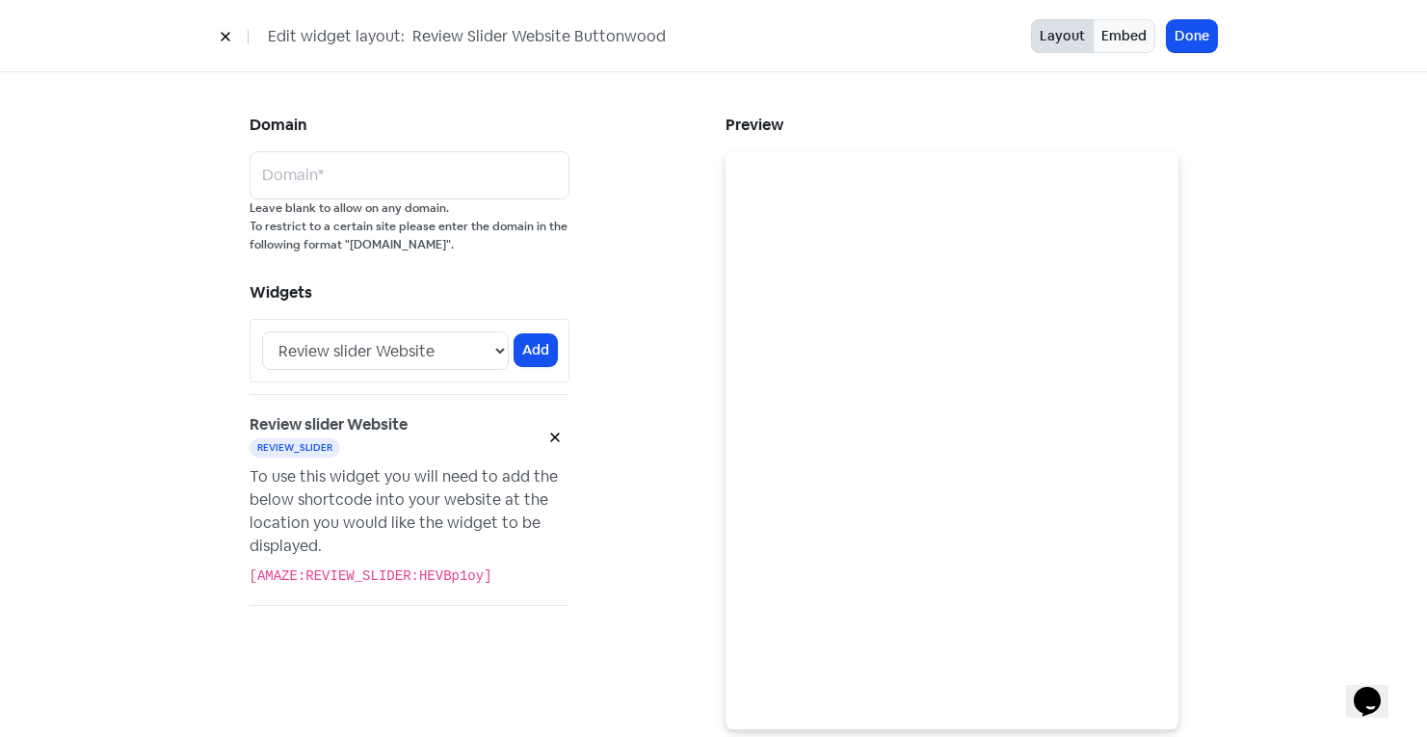
click at [215, 30] on button at bounding box center [225, 36] width 29 height 34
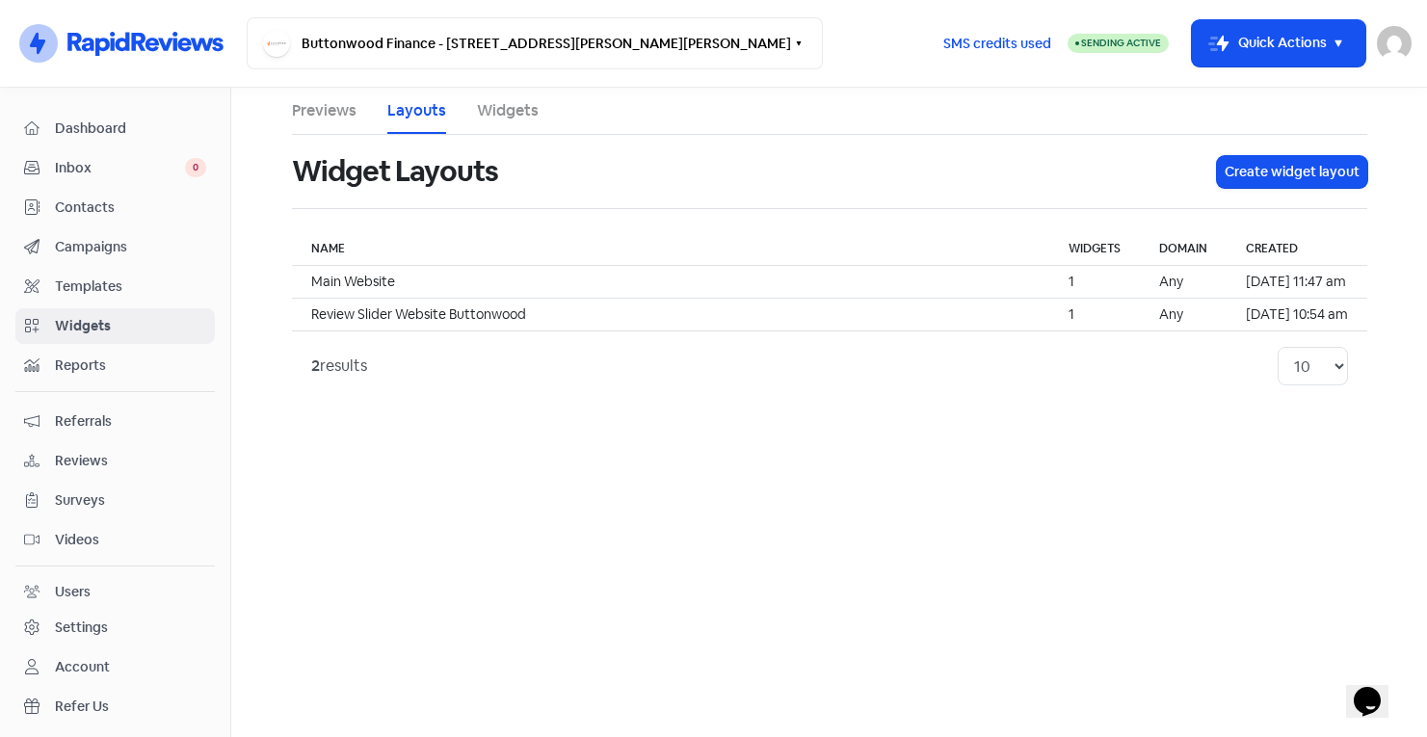
click at [322, 125] on li "Previews" at bounding box center [324, 111] width 65 height 46
click at [322, 120] on link "Previews" at bounding box center [324, 110] width 65 height 23
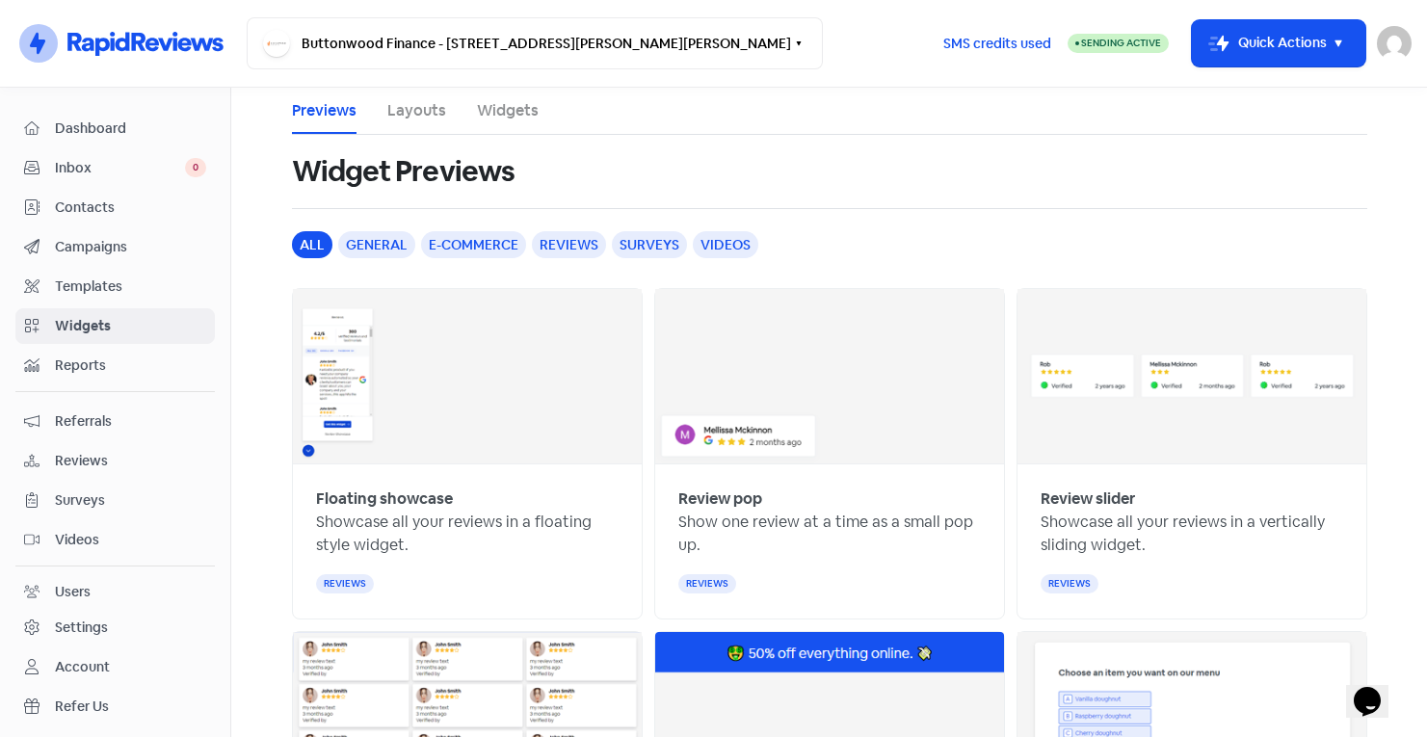
click at [1123, 434] on img at bounding box center [1191, 376] width 349 height 174
click at [1095, 555] on p "Showcase all your reviews in a vertically sliding widget." at bounding box center [1191, 534] width 302 height 46
click at [508, 110] on link "Widgets" at bounding box center [508, 110] width 62 height 23
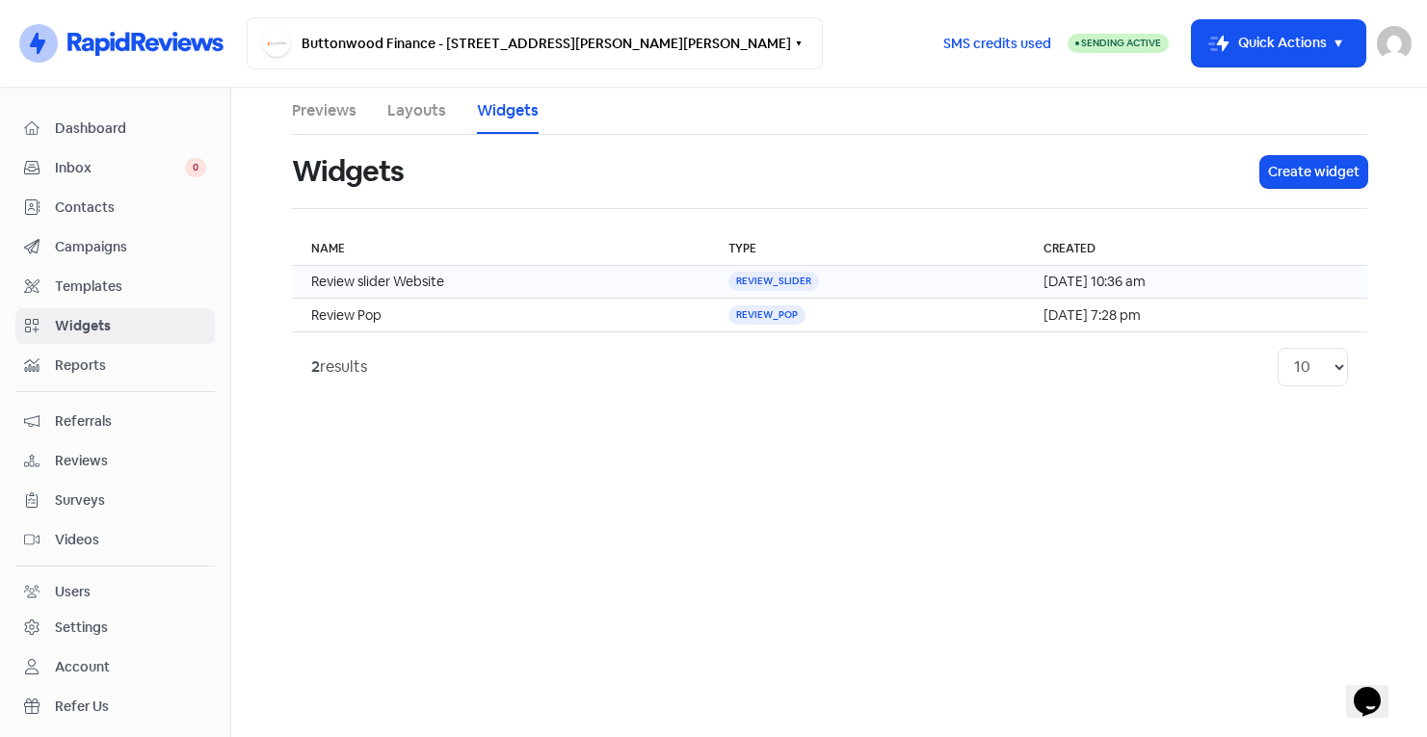
click at [569, 277] on td "Review slider Website" at bounding box center [501, 282] width 418 height 33
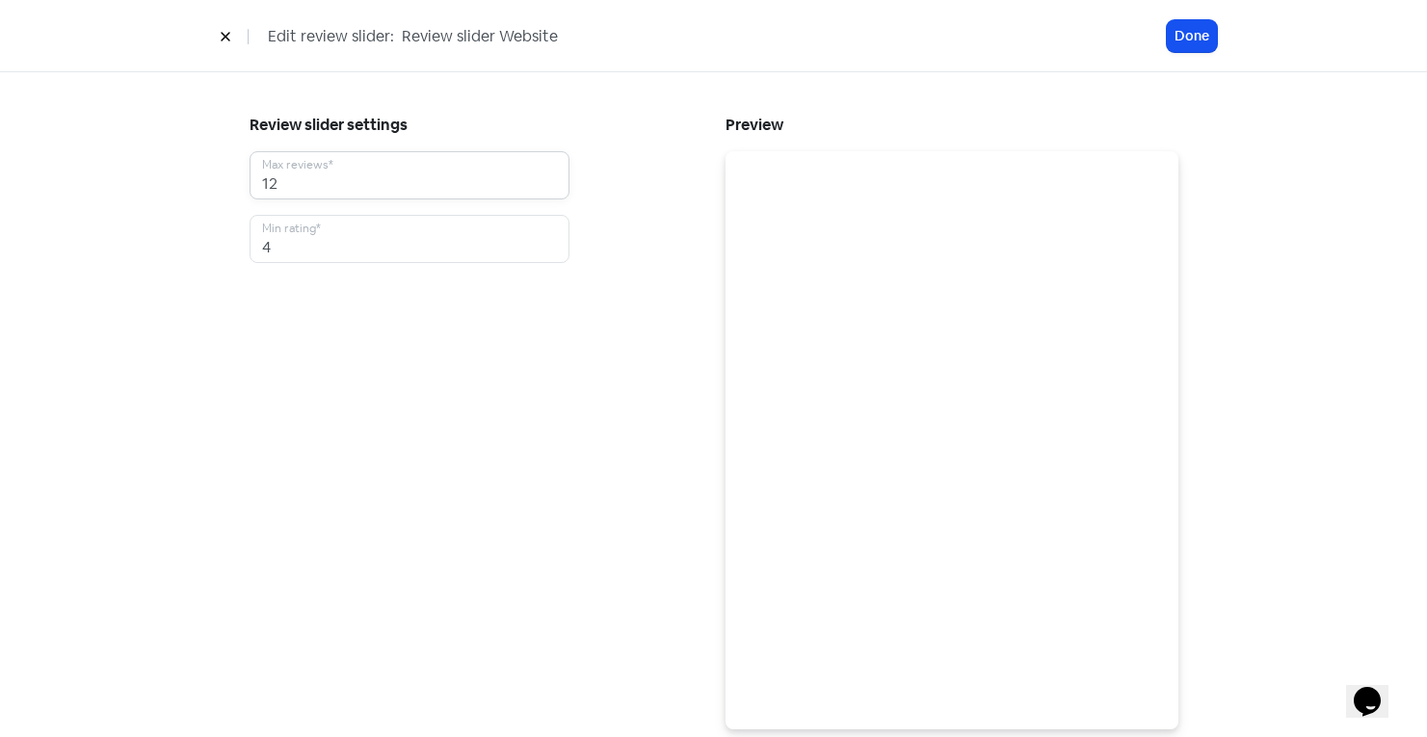
click at [316, 168] on input "12" at bounding box center [410, 175] width 320 height 48
click at [315, 181] on input "12" at bounding box center [410, 175] width 320 height 48
click at [319, 231] on input "4" at bounding box center [410, 239] width 320 height 48
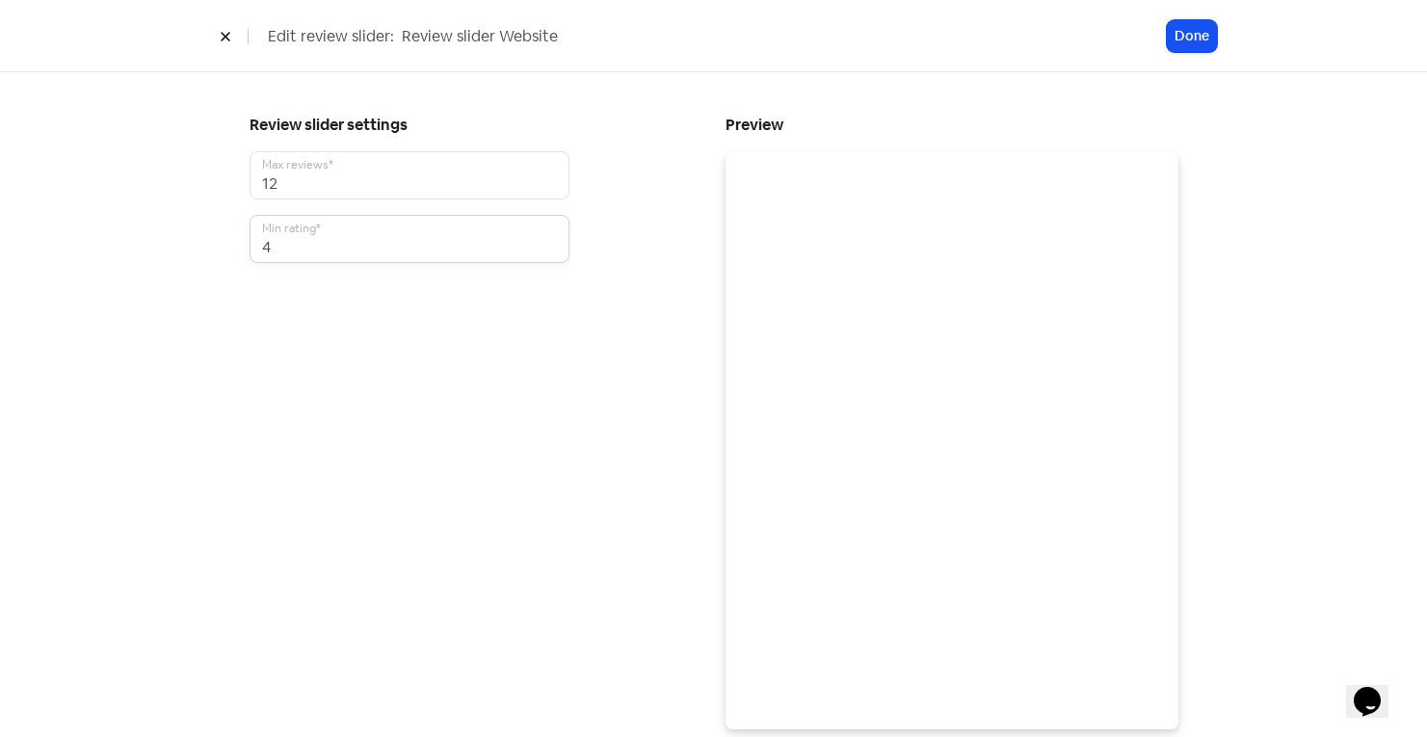
click at [319, 241] on input "4" at bounding box center [410, 239] width 320 height 48
type input "3"
click at [371, 390] on div "Review slider settings 12 Max reviews* 3 Min rating*" at bounding box center [476, 420] width 476 height 618
click at [1184, 32] on button "Done" at bounding box center [1192, 36] width 50 height 32
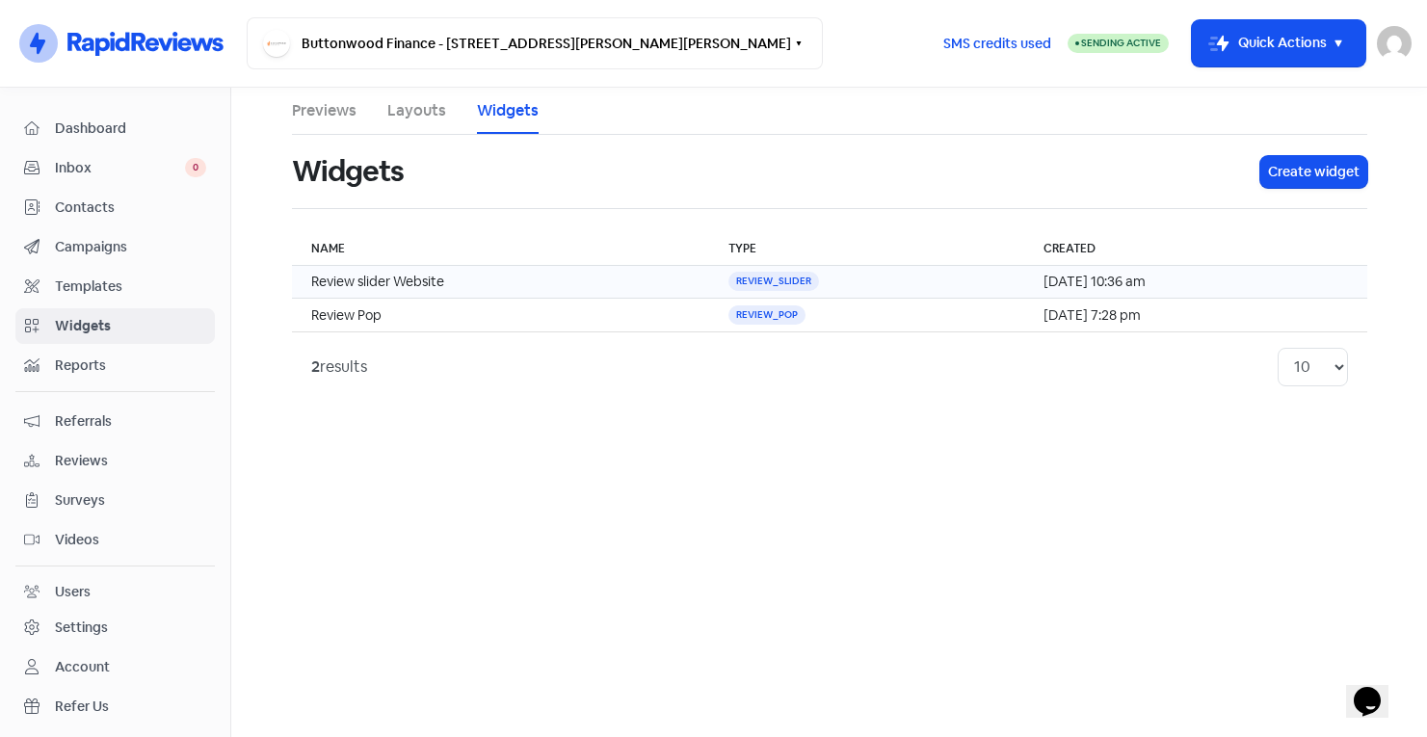
click at [509, 270] on td "Review slider Website" at bounding box center [501, 282] width 418 height 33
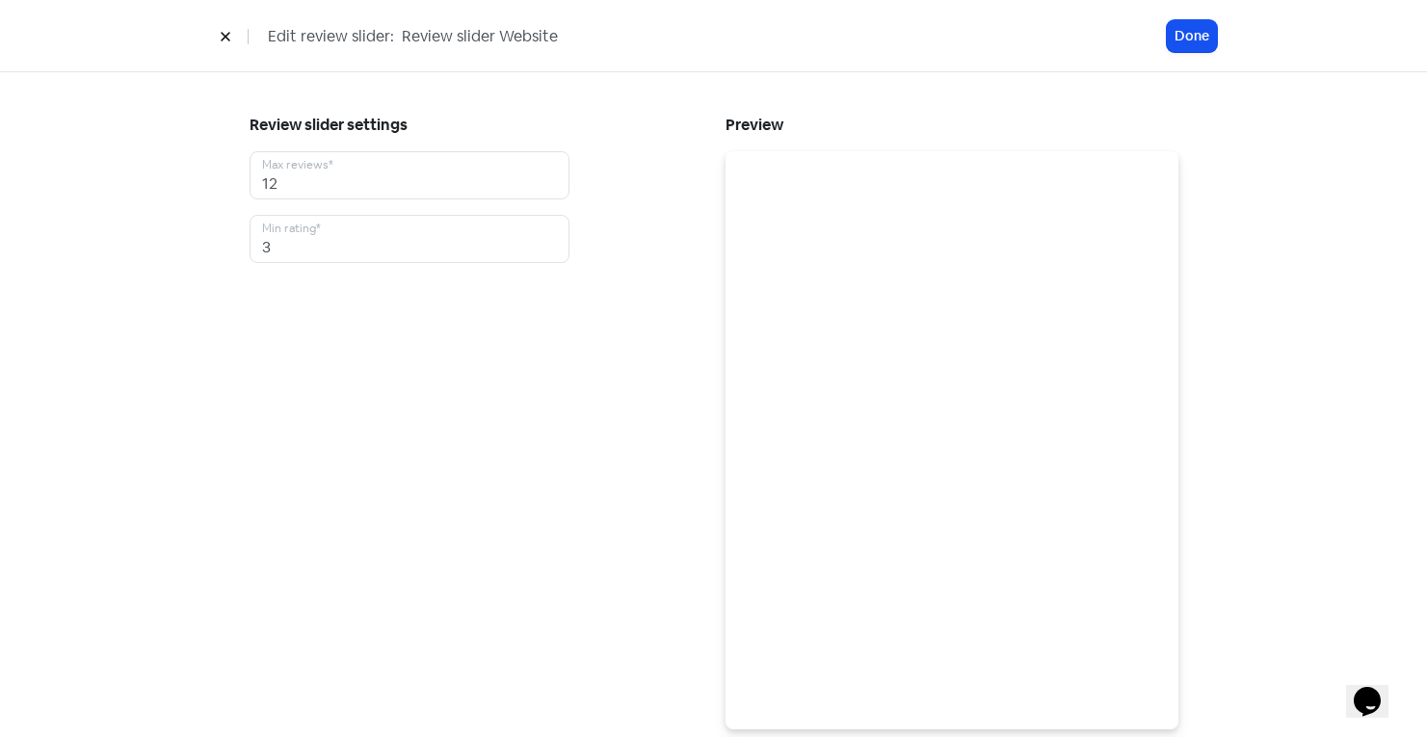
click at [216, 37] on button at bounding box center [225, 36] width 29 height 34
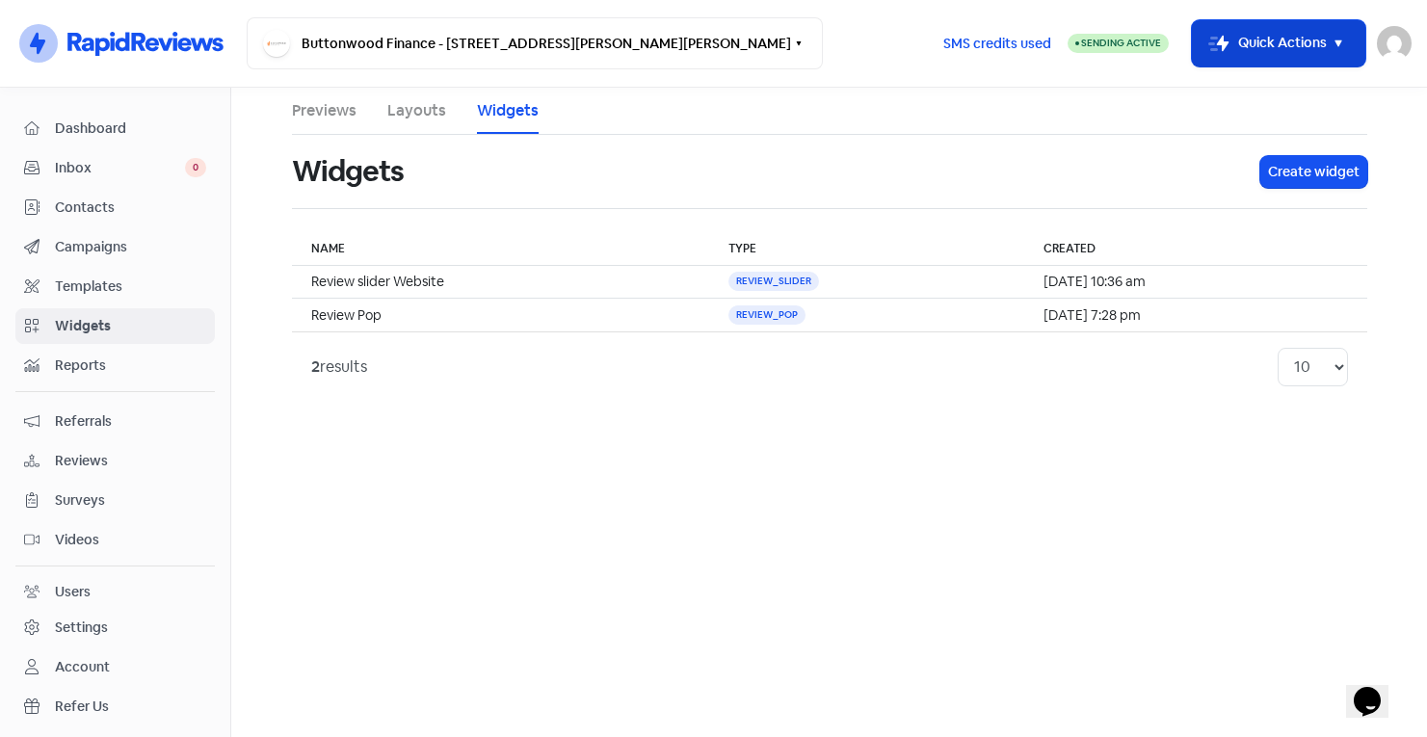
click at [1242, 29] on button "Icon For Thunder-move Quick Actions" at bounding box center [1278, 43] width 173 height 46
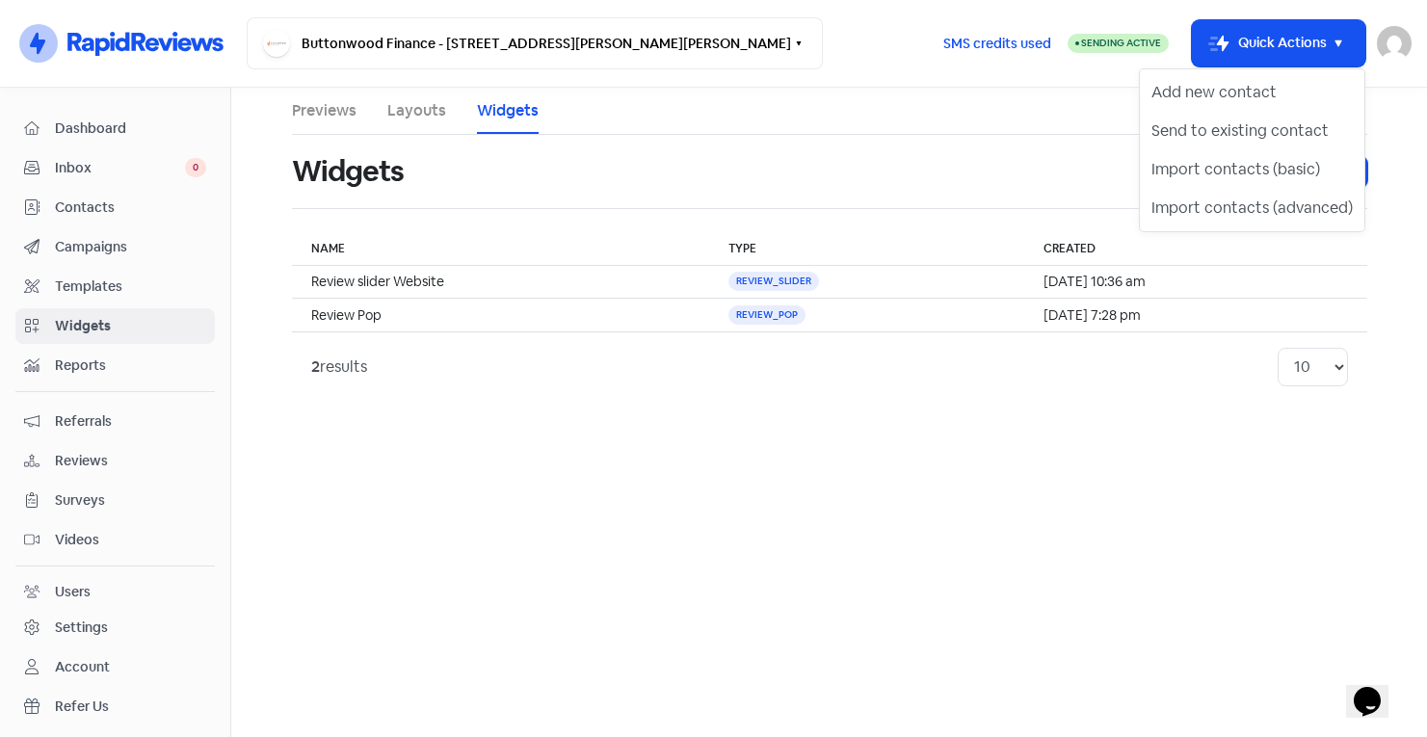
click at [1067, 151] on div "Widgets" at bounding box center [764, 172] width 945 height 62
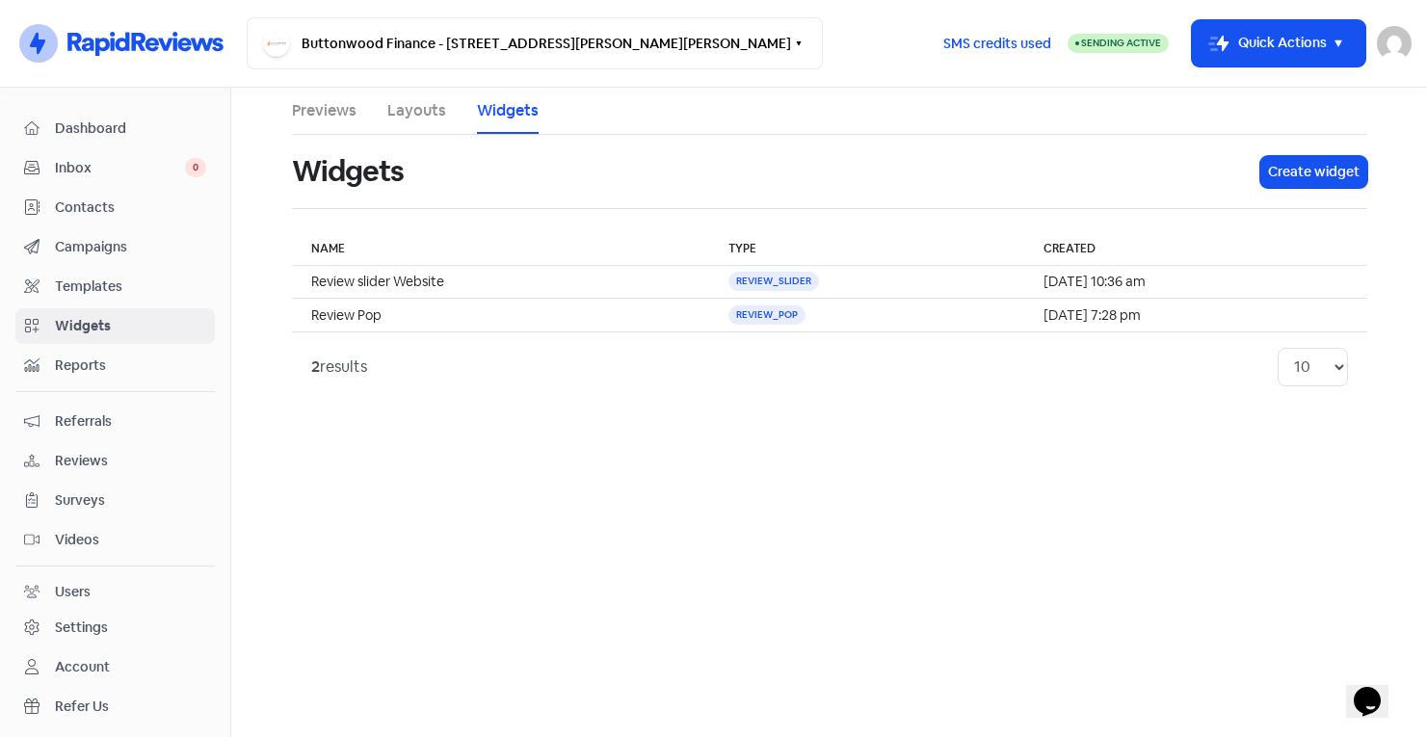
click at [108, 300] on link "Templates" at bounding box center [114, 287] width 199 height 36
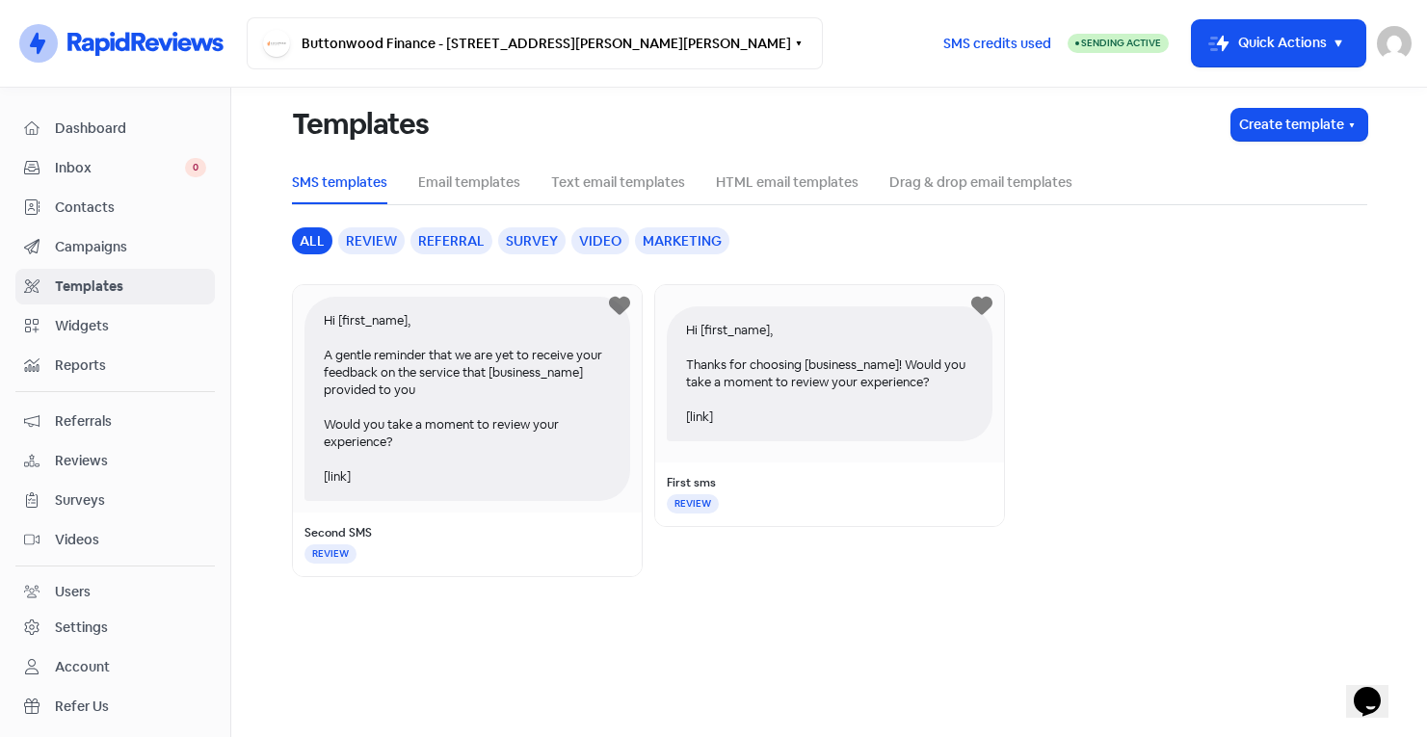
click at [102, 337] on link "Widgets" at bounding box center [114, 326] width 199 height 36
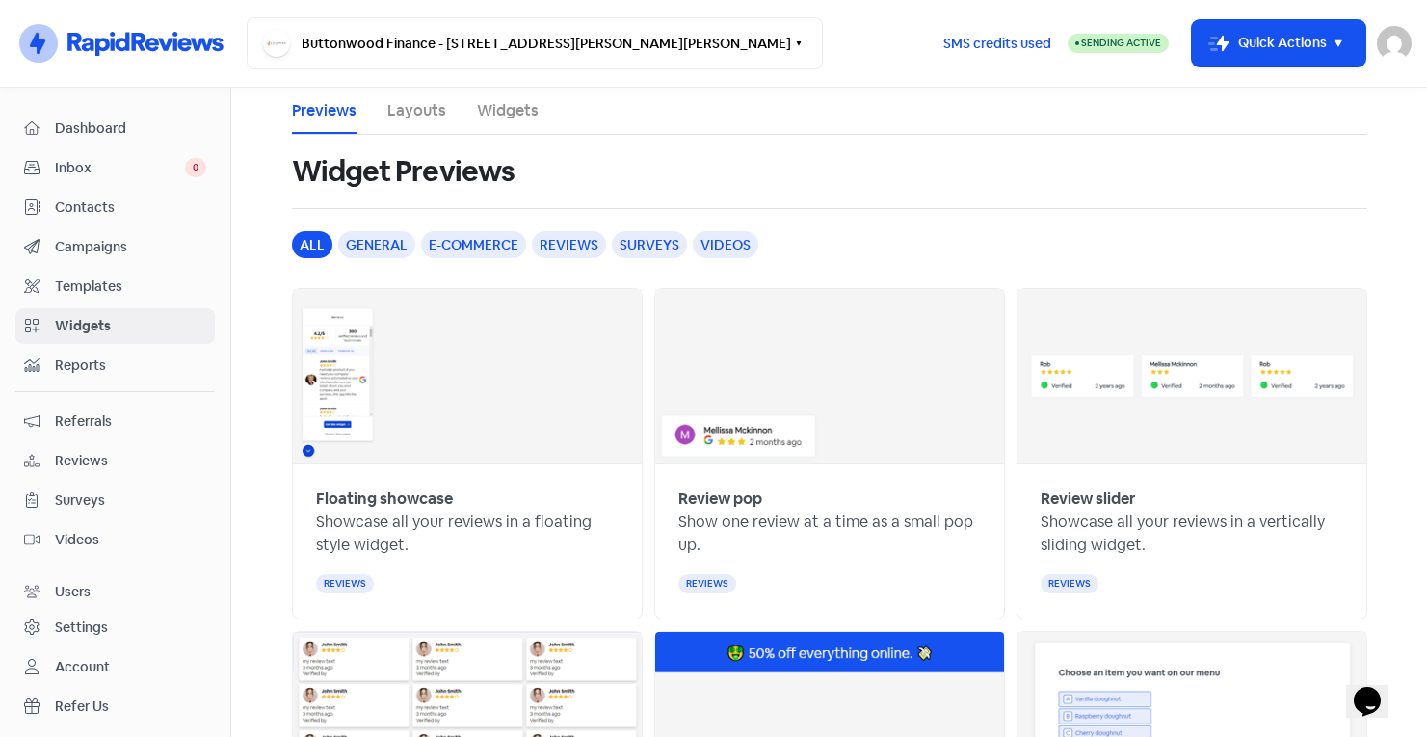
click at [96, 466] on span "Reviews" at bounding box center [130, 461] width 151 height 20
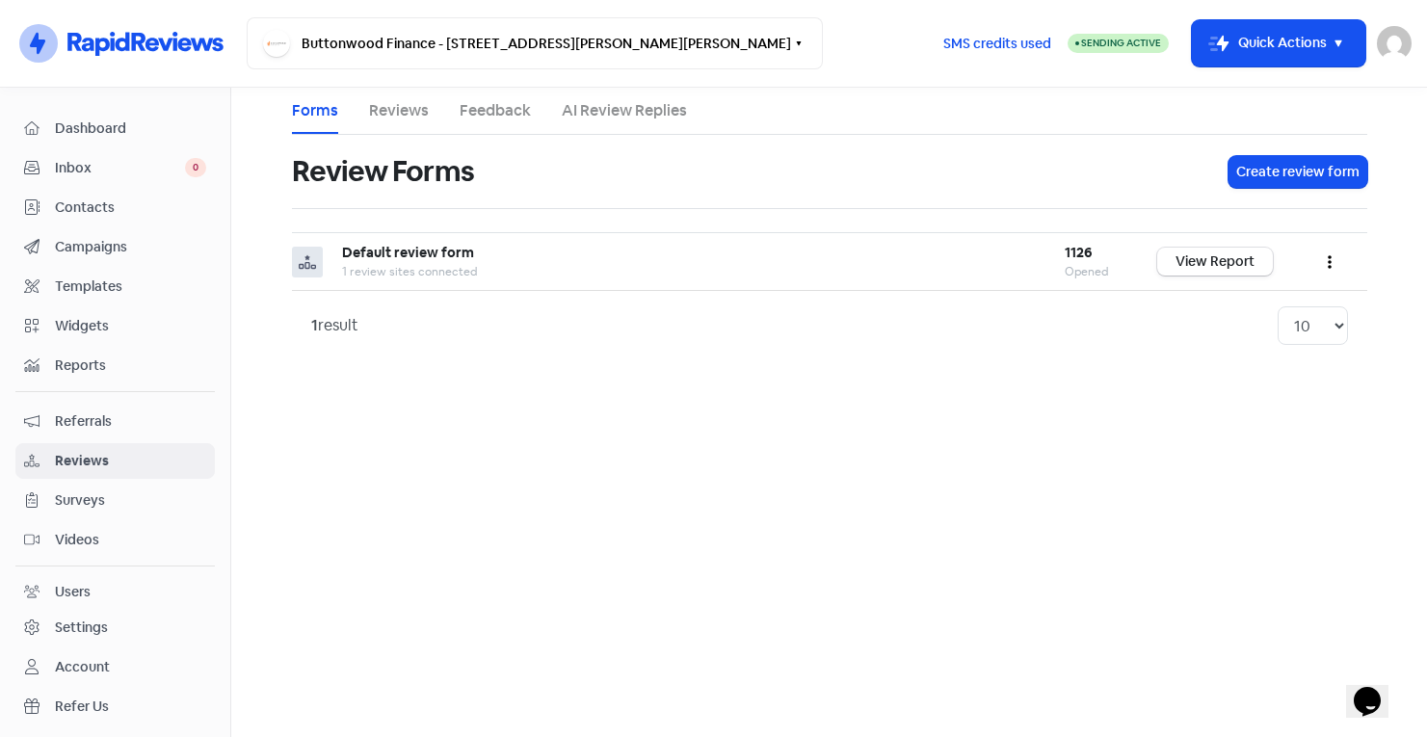
click at [125, 415] on span "Referrals" at bounding box center [130, 421] width 151 height 20
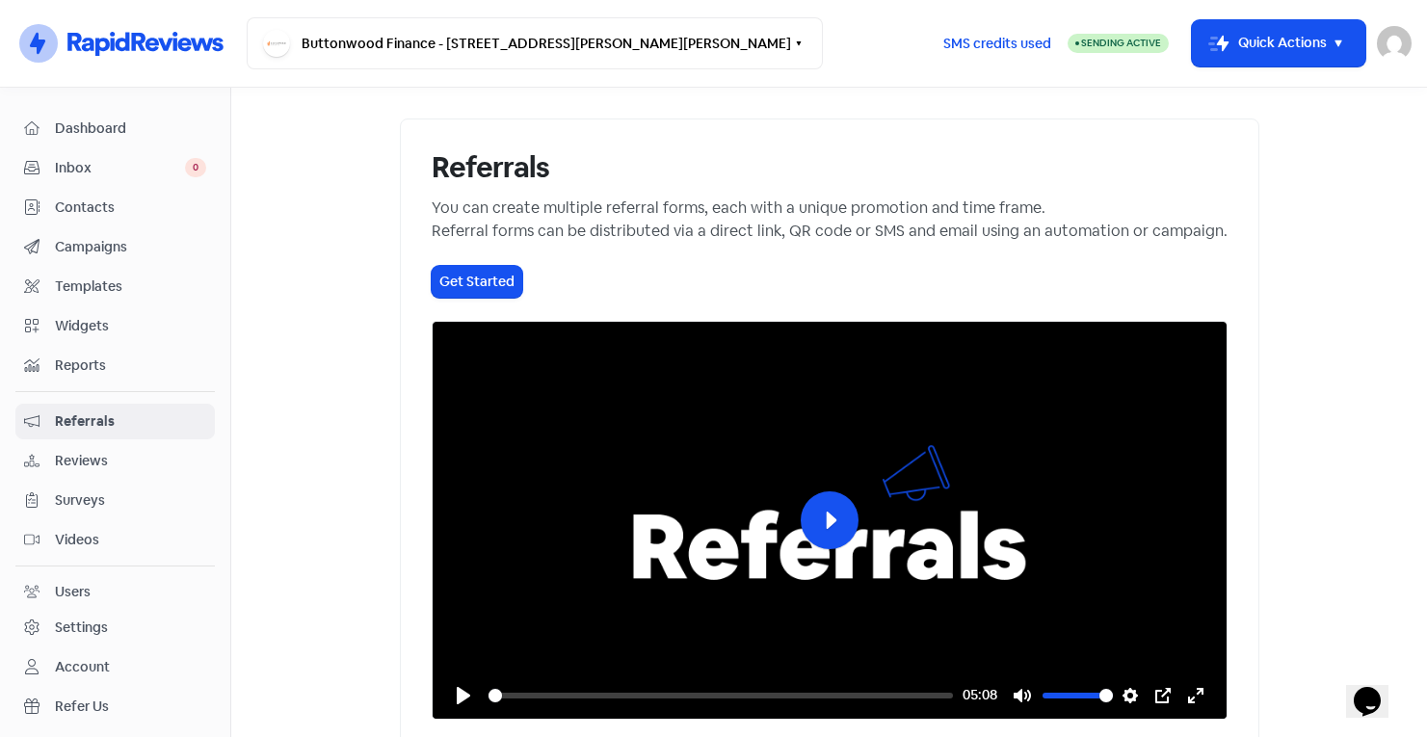
click at [143, 364] on span "Reports" at bounding box center [130, 365] width 151 height 20
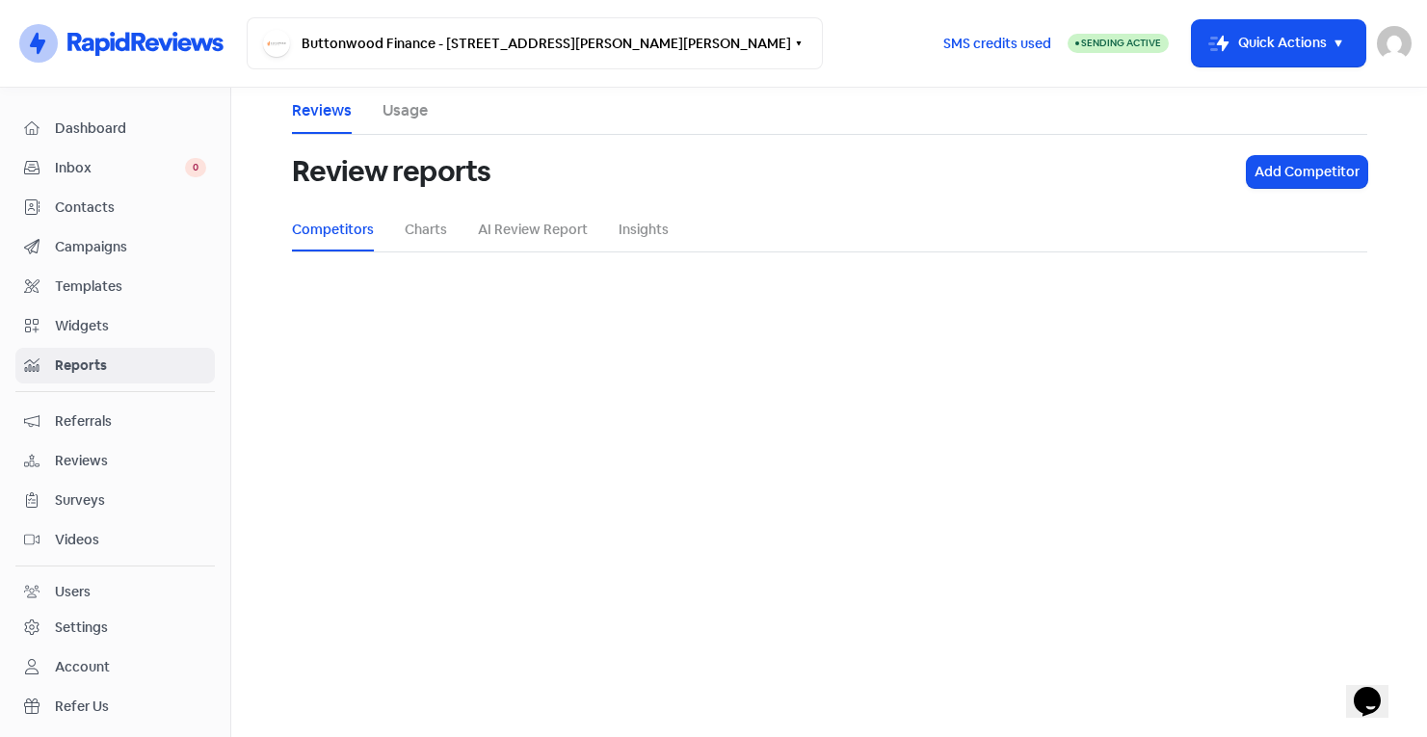
click at [144, 331] on span "Widgets" at bounding box center [130, 326] width 151 height 20
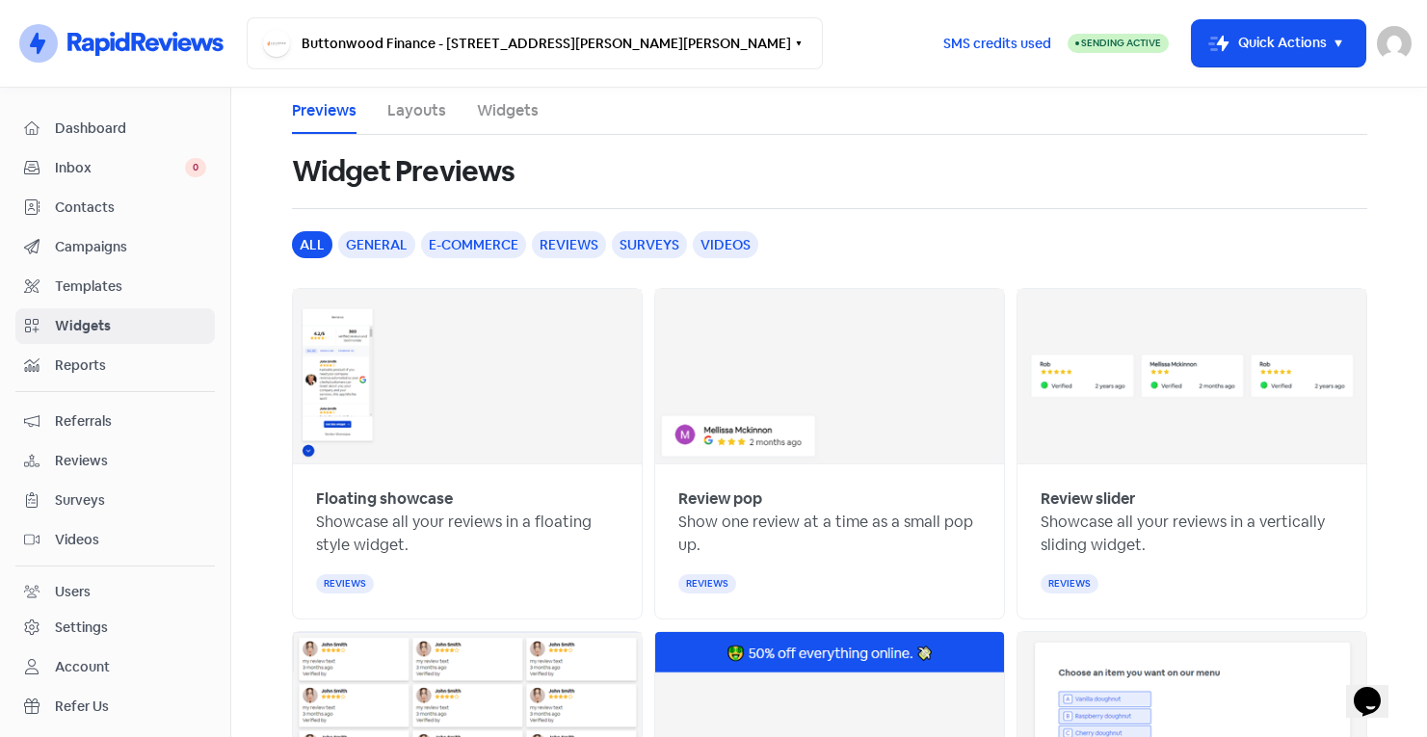
click at [503, 113] on link "Widgets" at bounding box center [508, 110] width 62 height 23
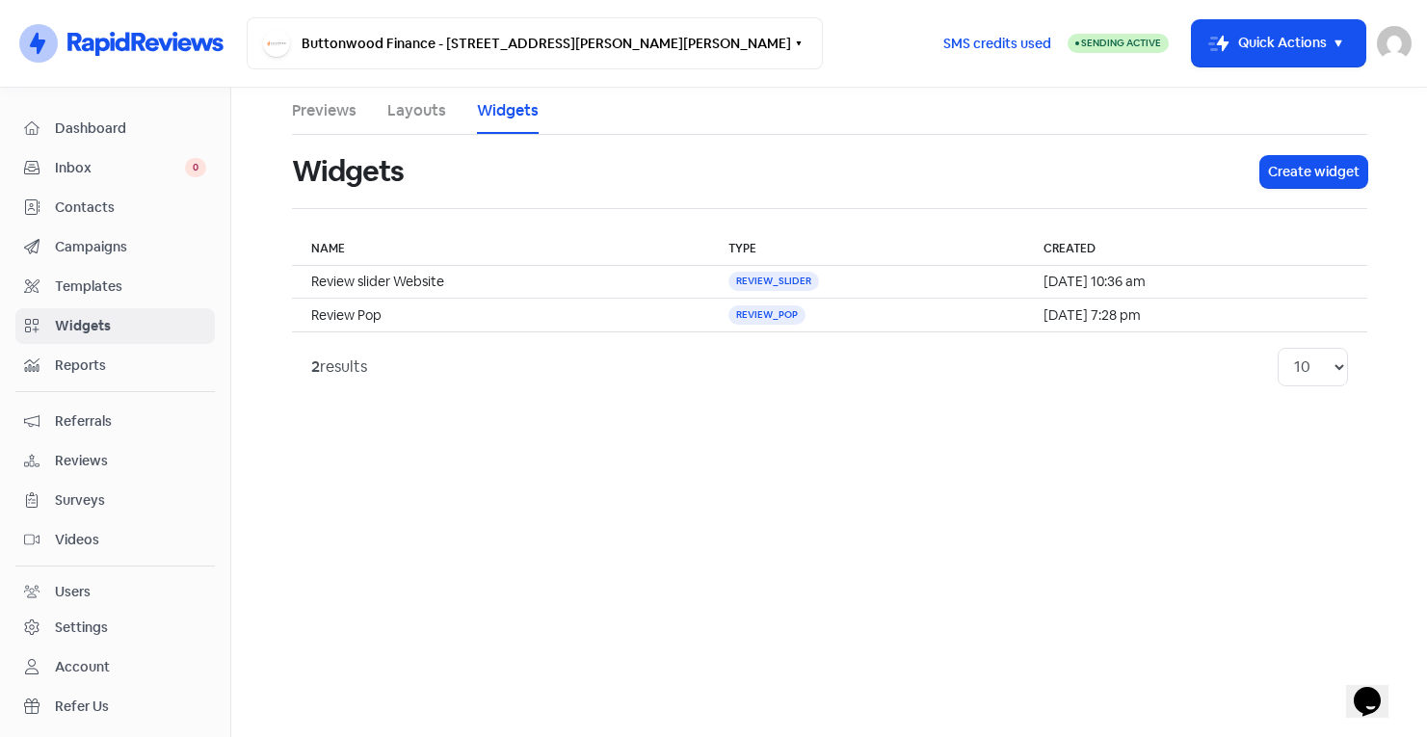
click at [402, 118] on link "Layouts" at bounding box center [416, 110] width 59 height 23
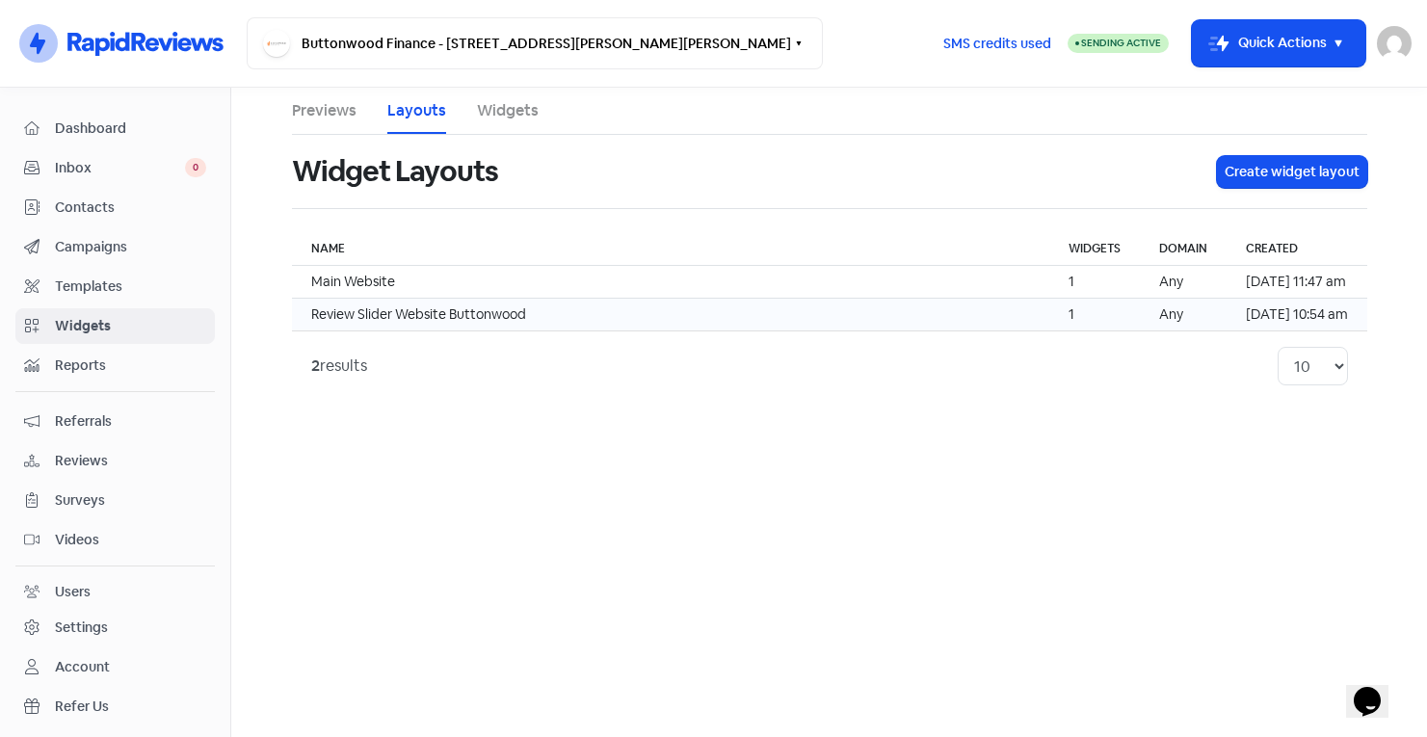
click at [517, 313] on td "Review Slider Website Buttonwood" at bounding box center [670, 315] width 757 height 33
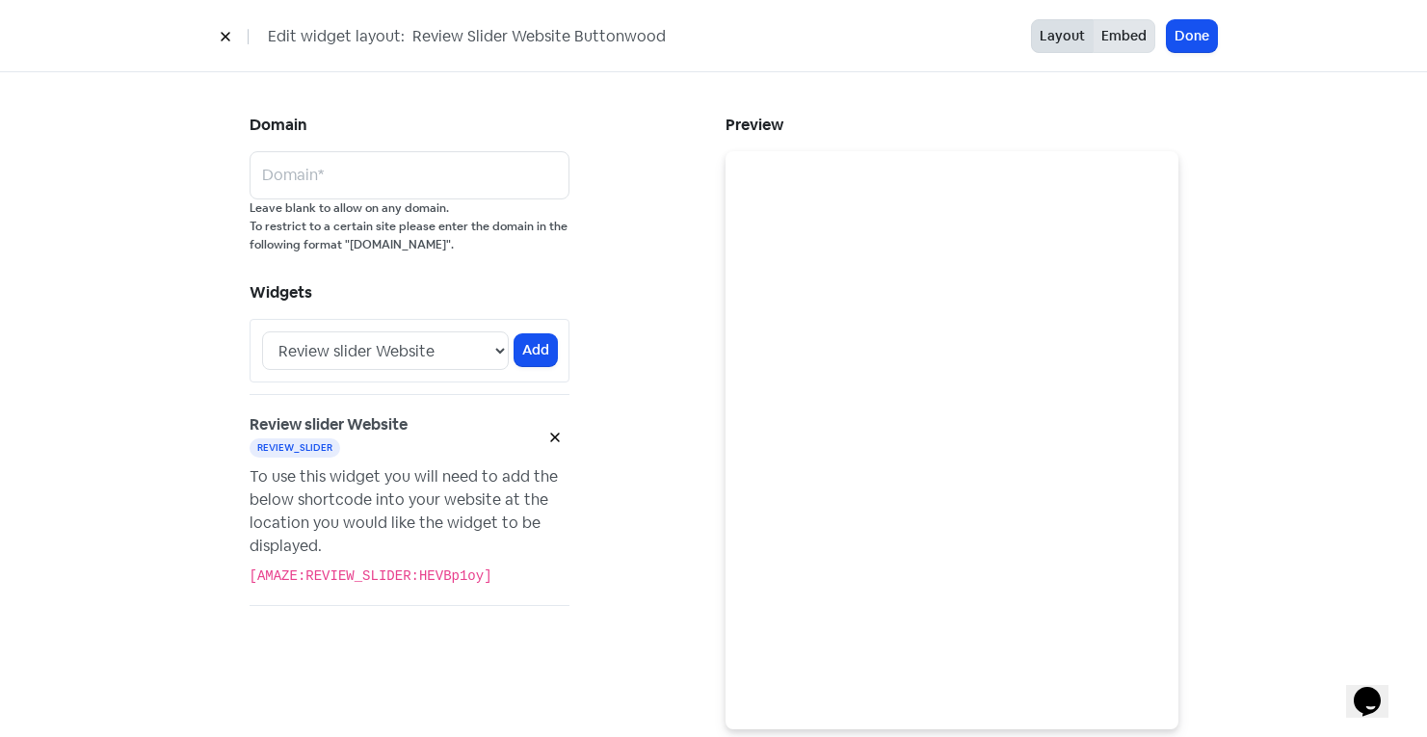
click at [1129, 23] on button "Embed" at bounding box center [1123, 36] width 63 height 34
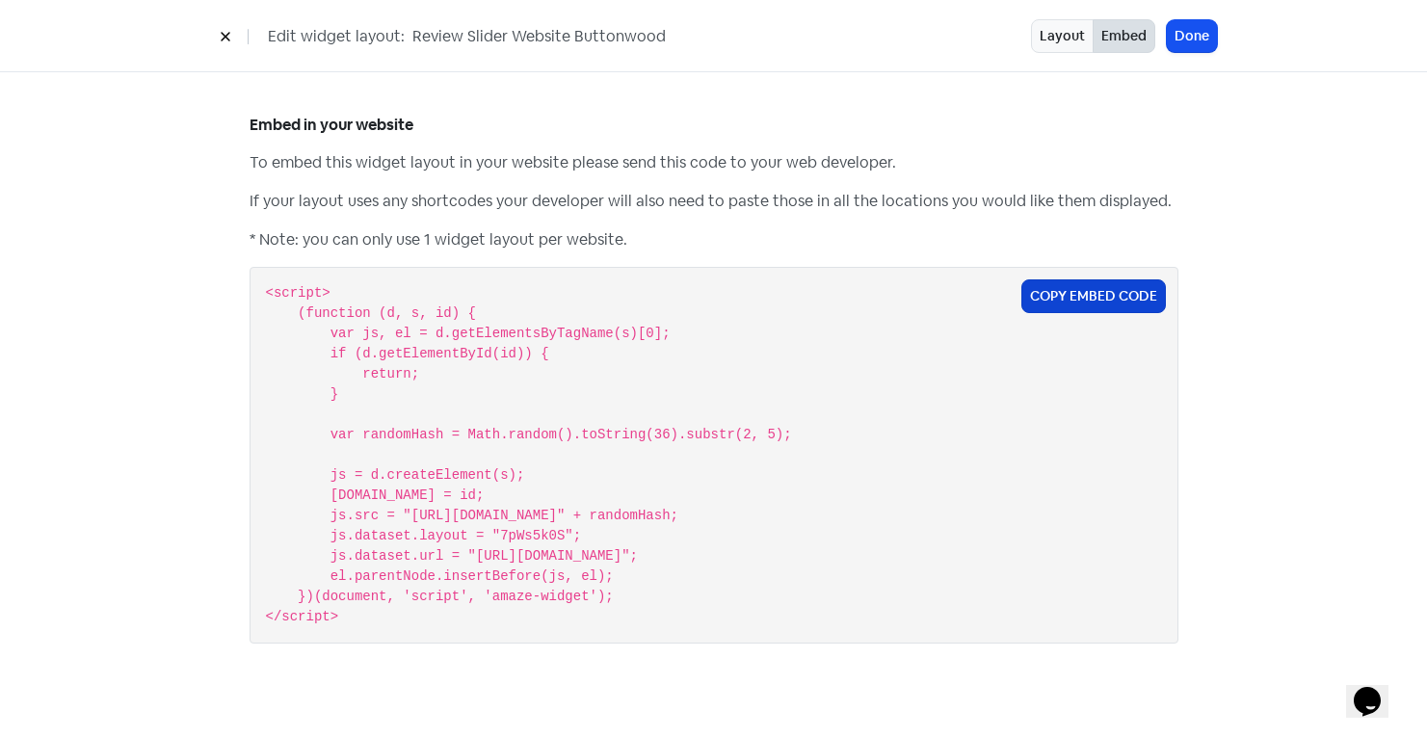
click at [1068, 294] on button "Copy Embed Code" at bounding box center [1093, 296] width 145 height 34
